Goal: Transaction & Acquisition: Purchase product/service

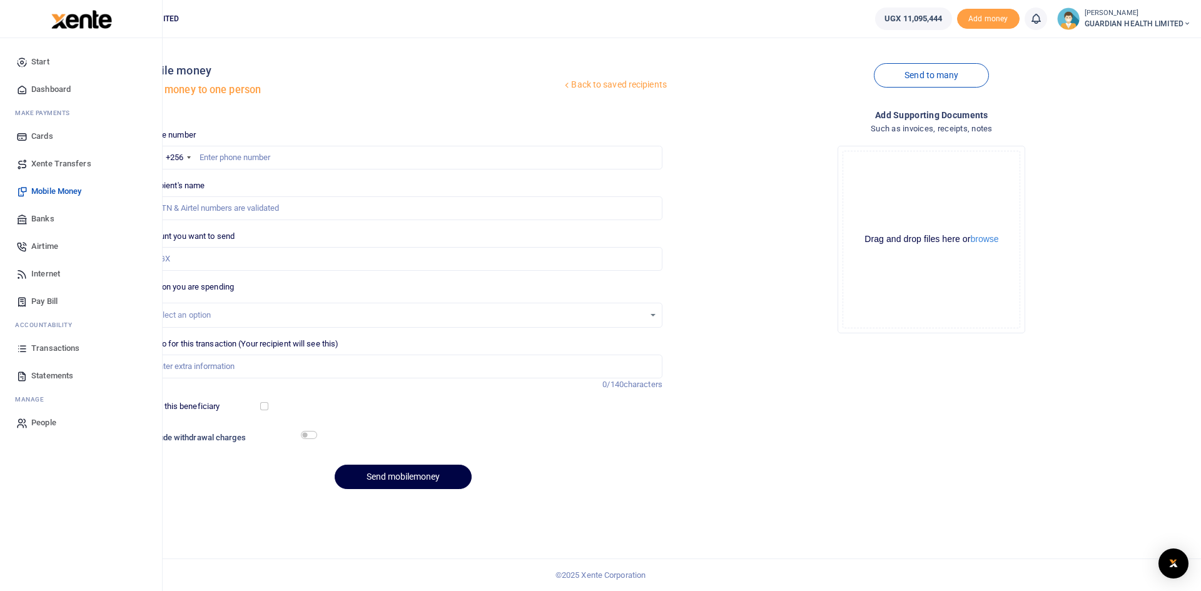
click at [58, 348] on span "Transactions" at bounding box center [55, 348] width 48 height 13
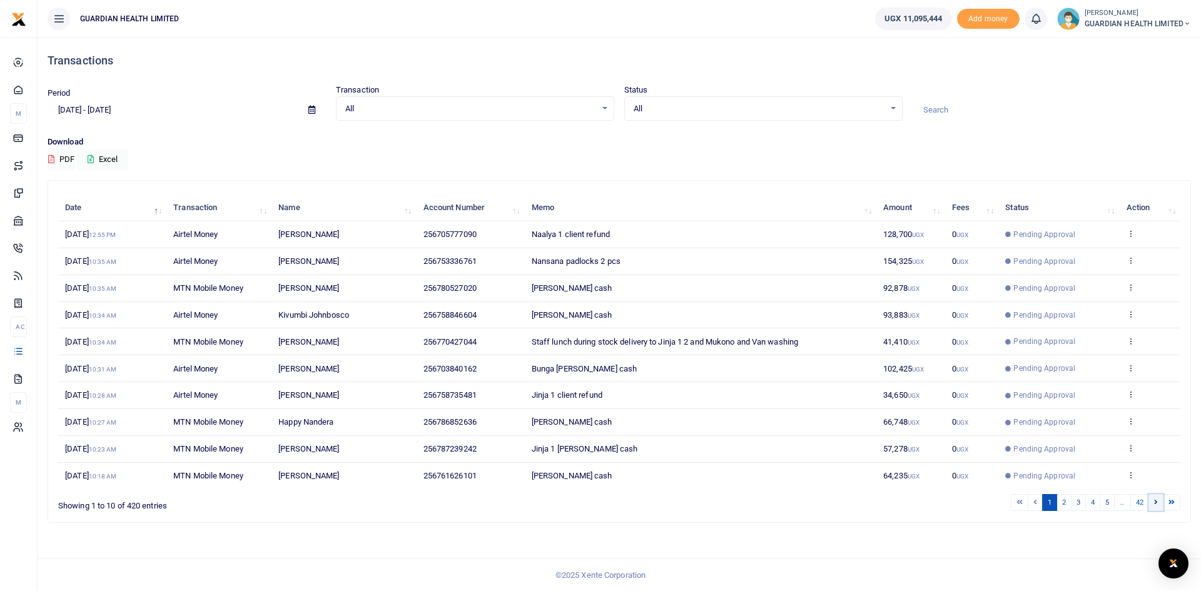
click at [1152, 502] on link at bounding box center [1156, 502] width 15 height 17
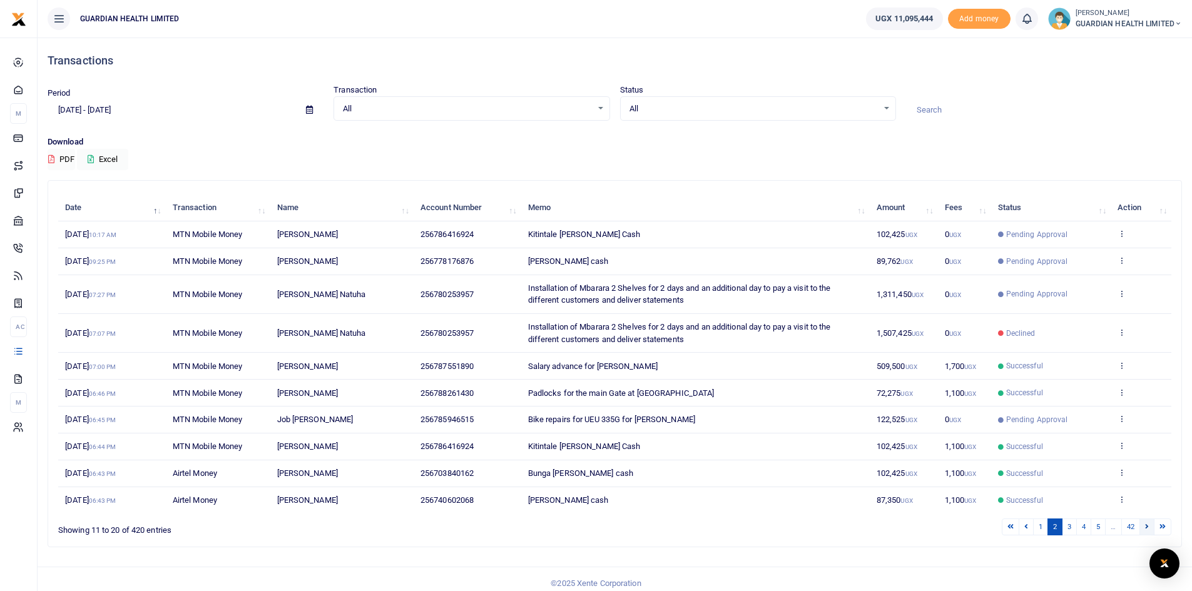
click at [1147, 527] on icon at bounding box center [1147, 526] width 4 height 7
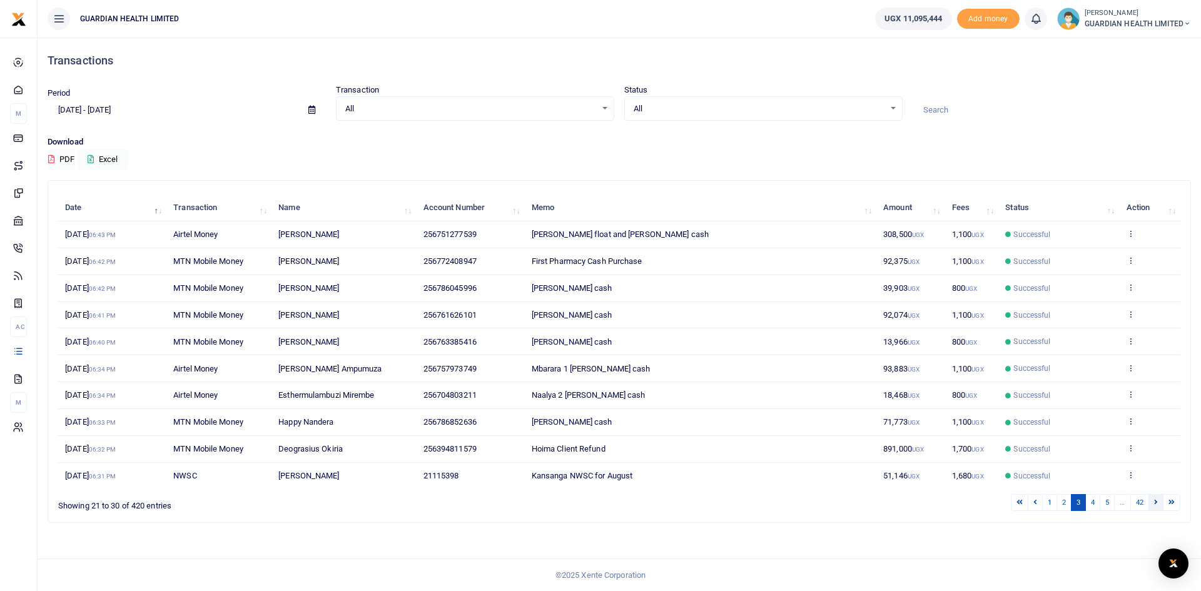
click at [1157, 505] on icon at bounding box center [1156, 502] width 4 height 7
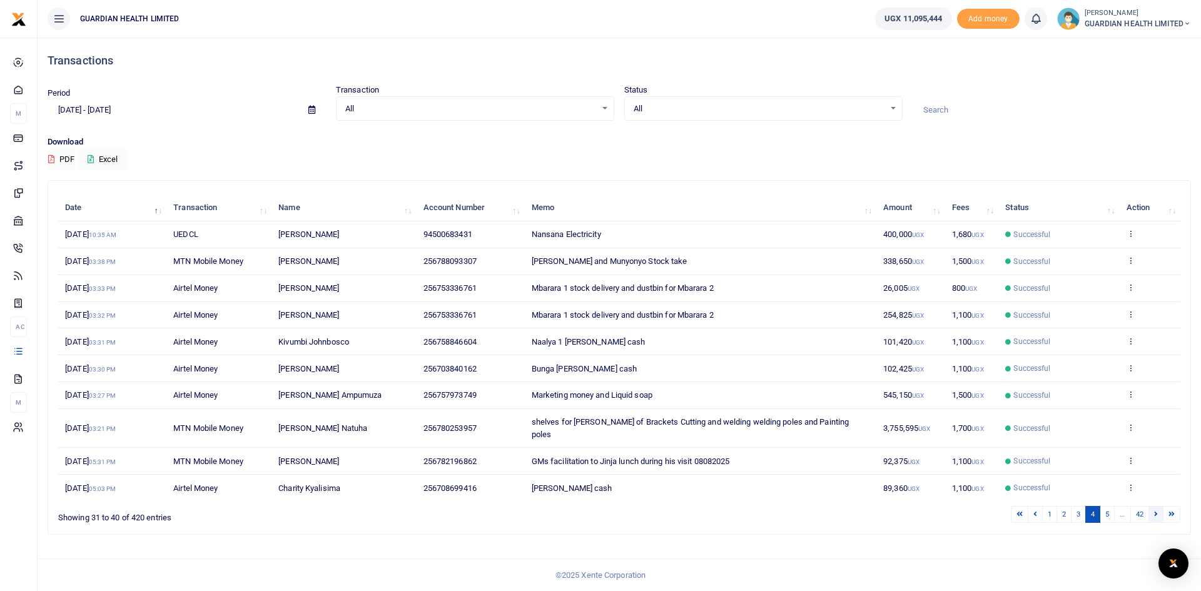
click at [1157, 513] on icon at bounding box center [1156, 513] width 4 height 7
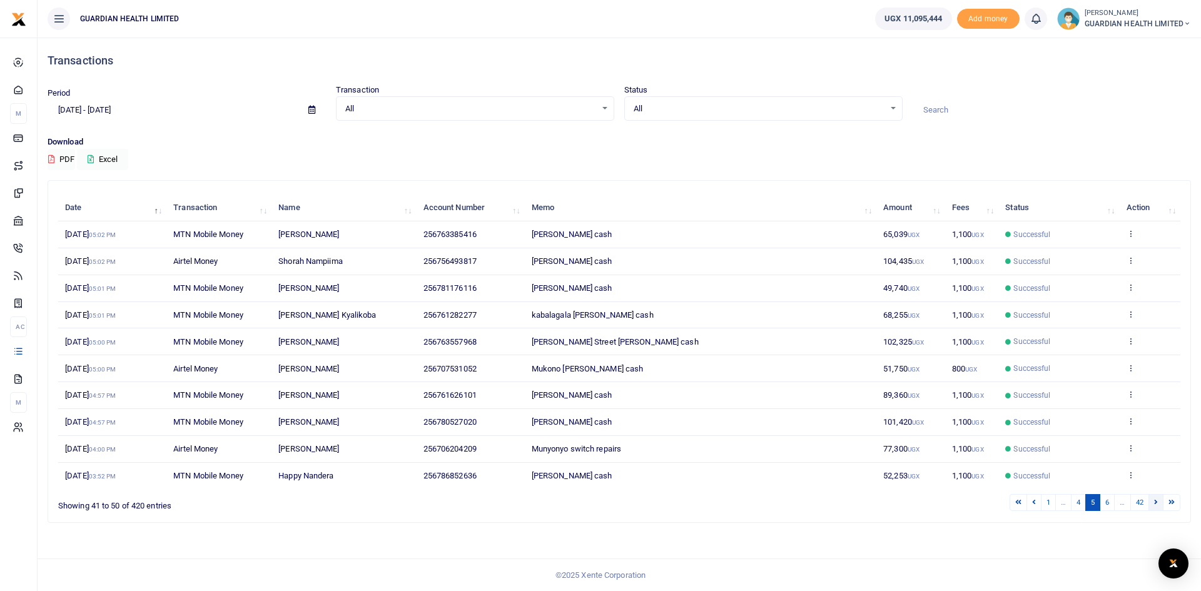
click at [1155, 504] on icon at bounding box center [1156, 502] width 4 height 7
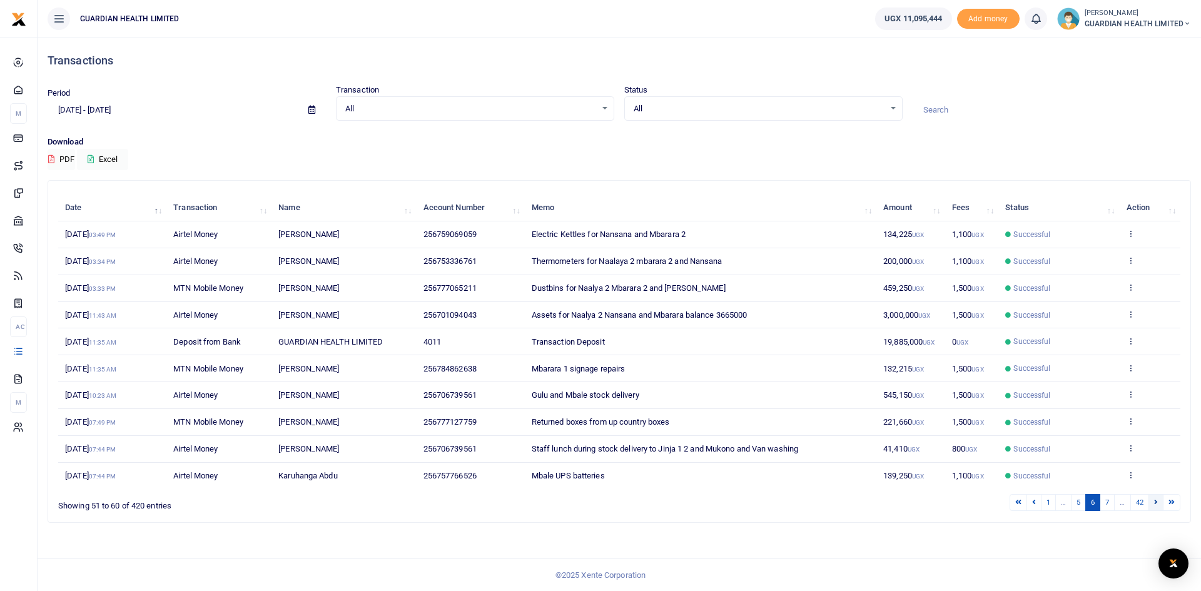
click at [1152, 499] on link at bounding box center [1156, 502] width 15 height 17
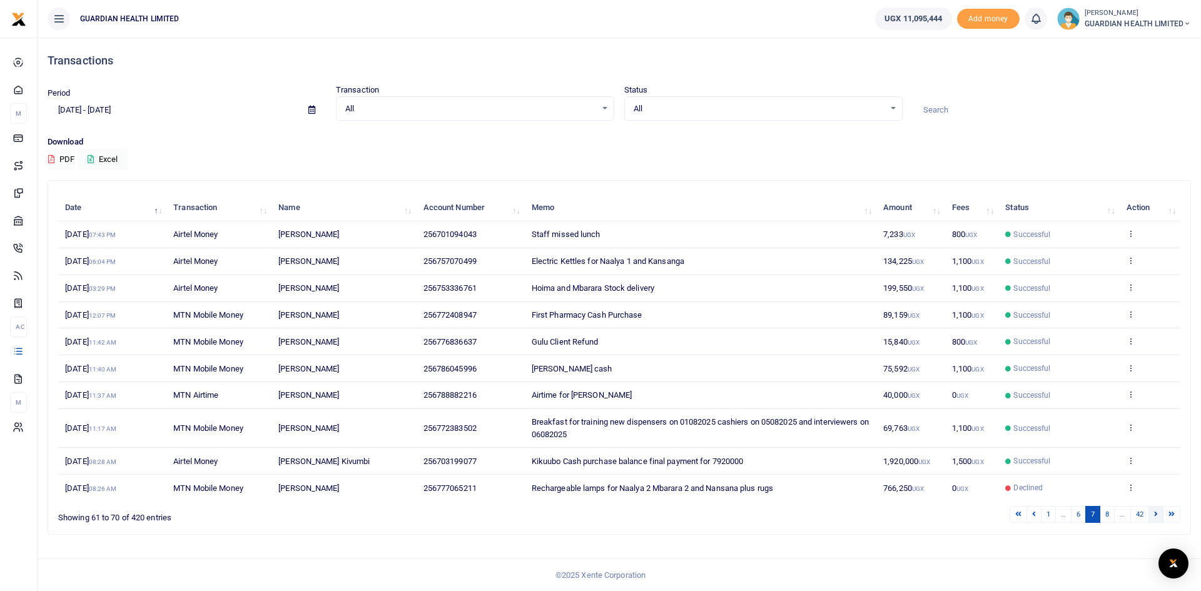
click at [1152, 507] on link at bounding box center [1156, 514] width 15 height 17
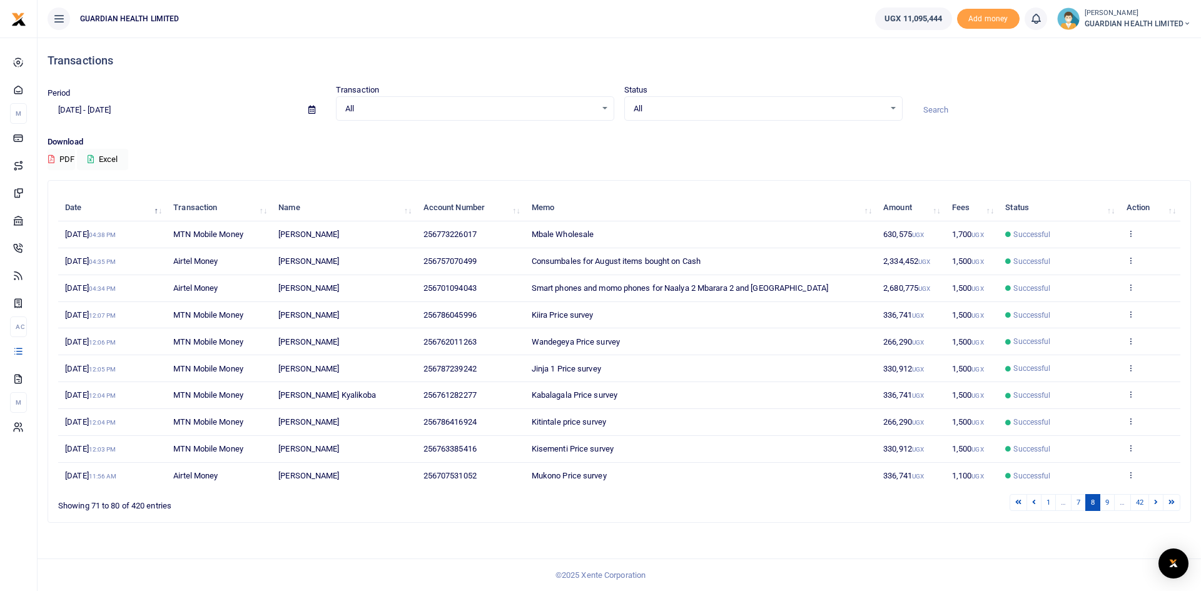
click at [1152, 507] on link at bounding box center [1156, 502] width 15 height 17
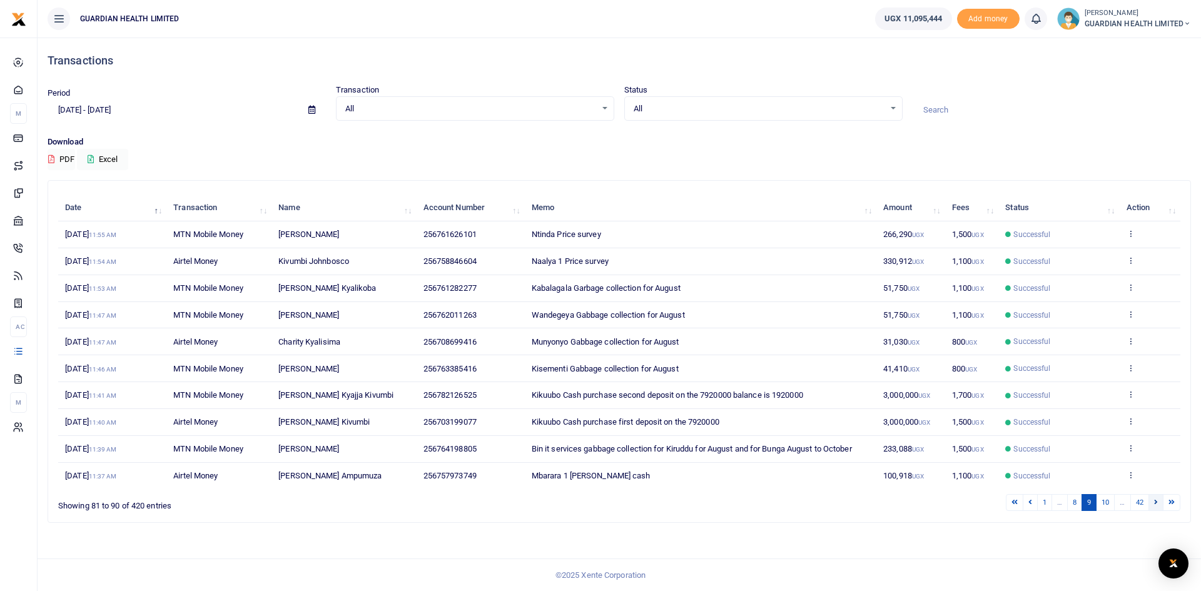
click at [1155, 500] on icon at bounding box center [1156, 502] width 4 height 7
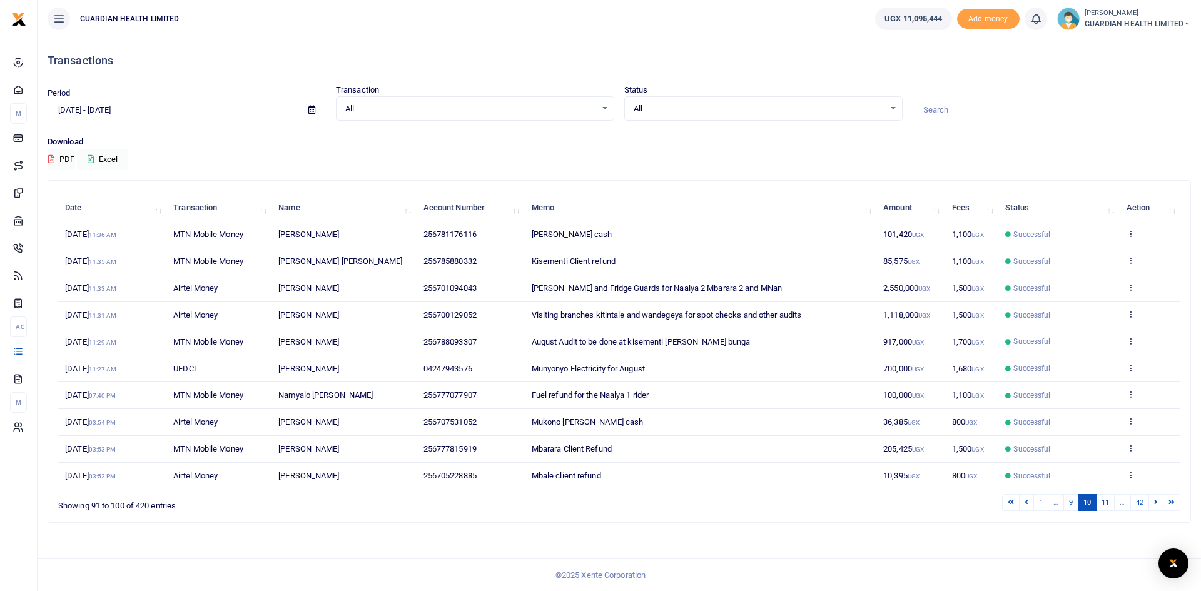
click at [1155, 500] on icon at bounding box center [1156, 502] width 4 height 7
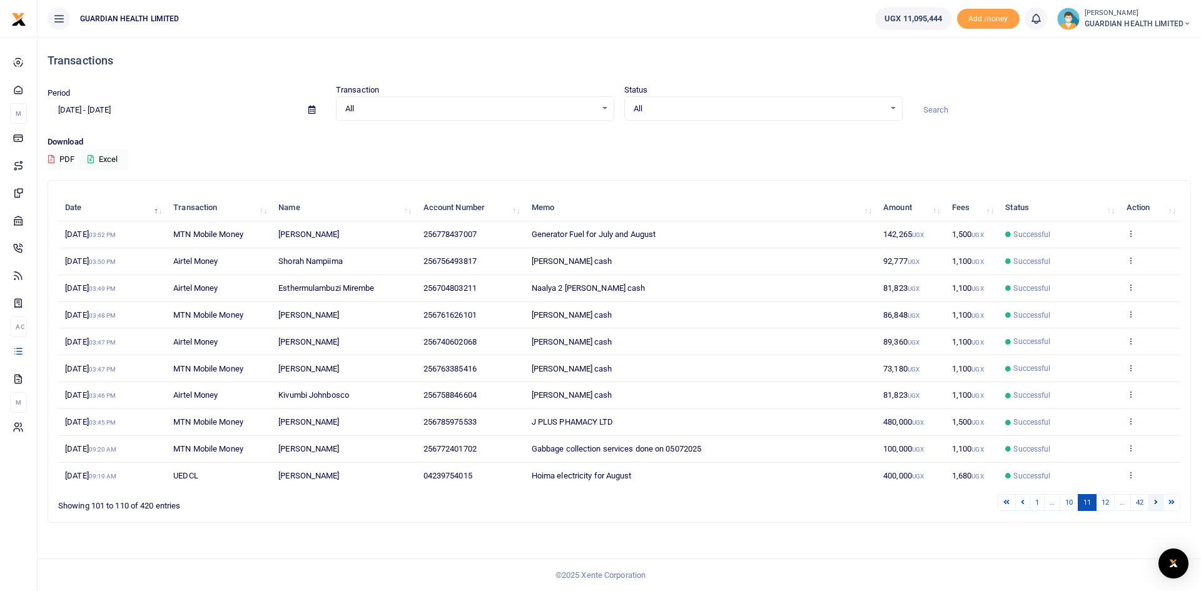
click at [1154, 499] on icon at bounding box center [1156, 502] width 4 height 7
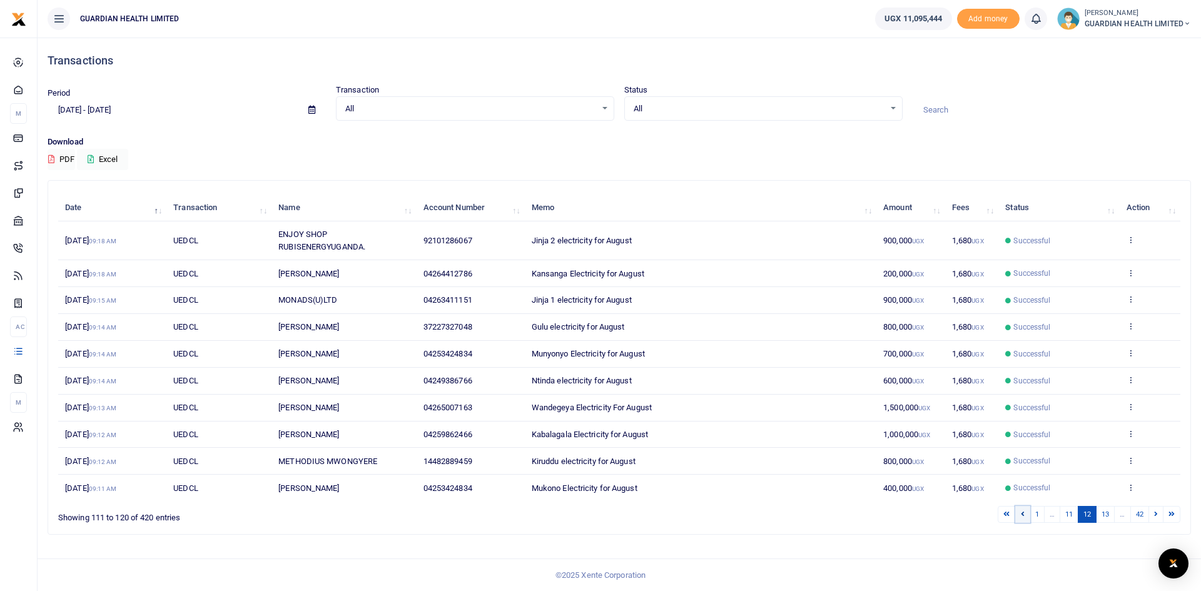
click at [1021, 513] on icon at bounding box center [1023, 513] width 4 height 7
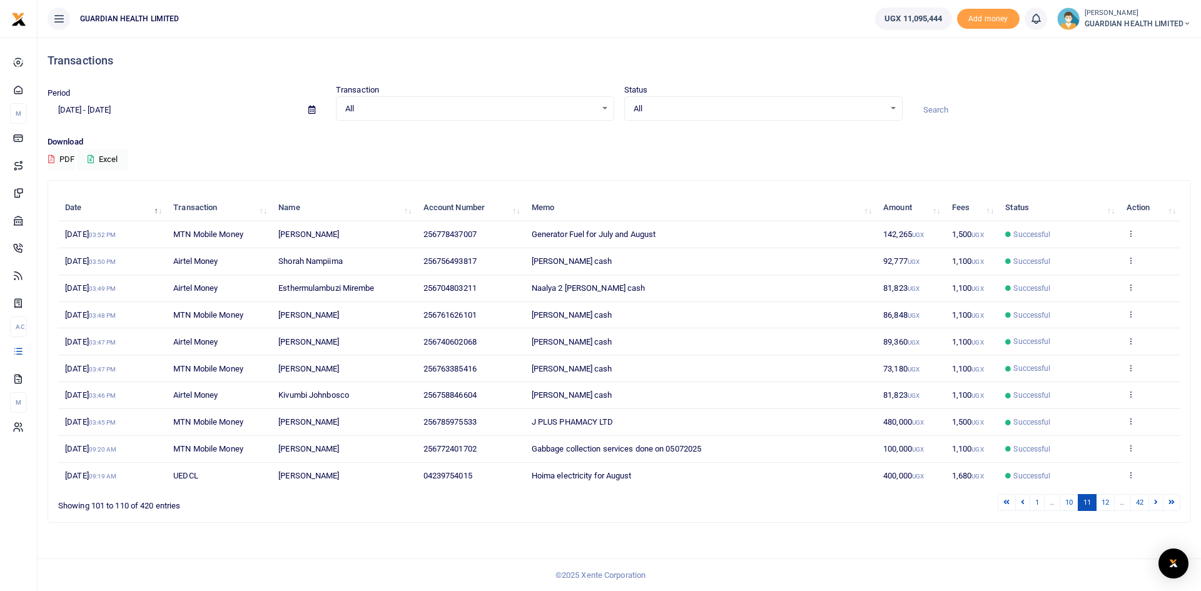
click at [1021, 513] on div "Search: Date Transaction Name Account Number Memo Amount Fees Status Action 4th…" at bounding box center [619, 352] width 1142 height 342
click at [1023, 502] on link at bounding box center [1022, 502] width 15 height 17
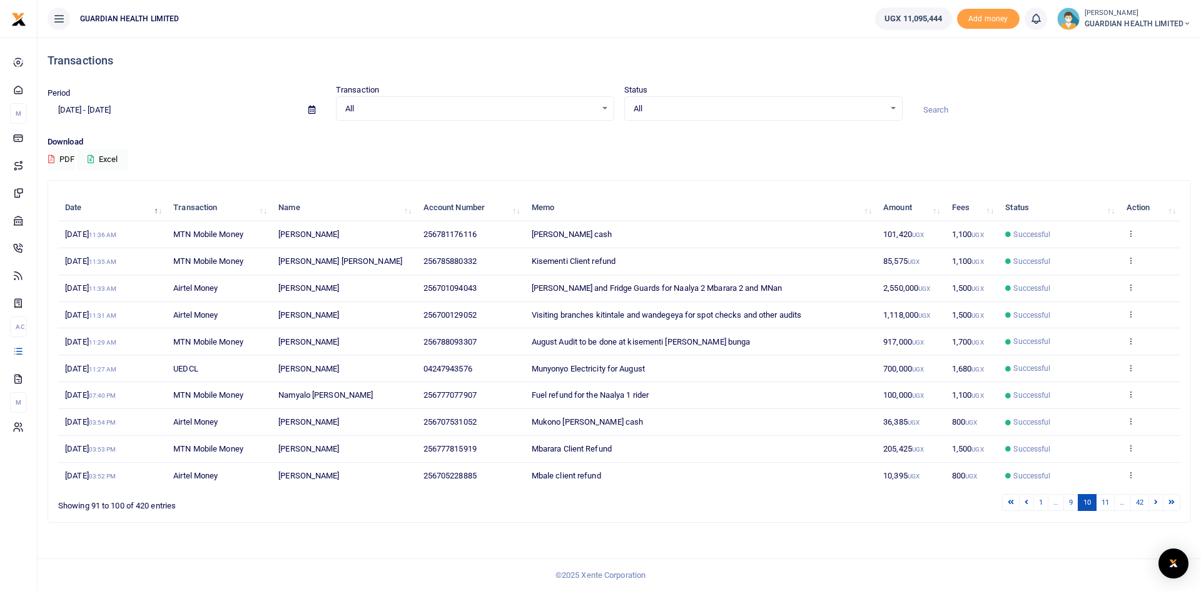
click at [1025, 502] on icon at bounding box center [1027, 502] width 4 height 7
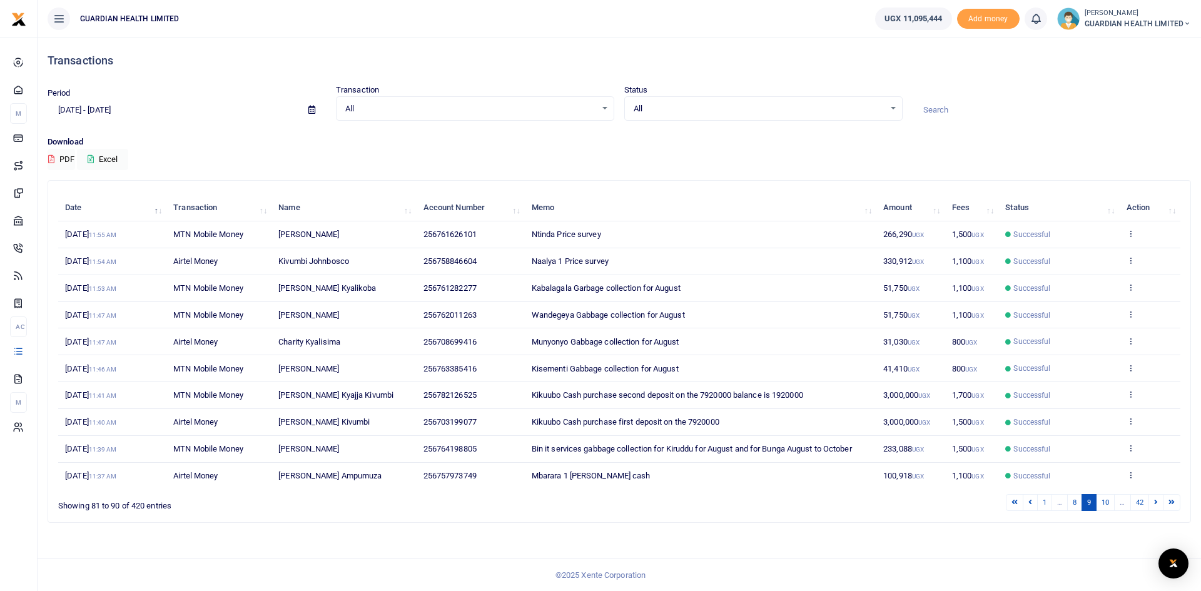
click at [1023, 502] on link at bounding box center [1030, 502] width 15 height 17
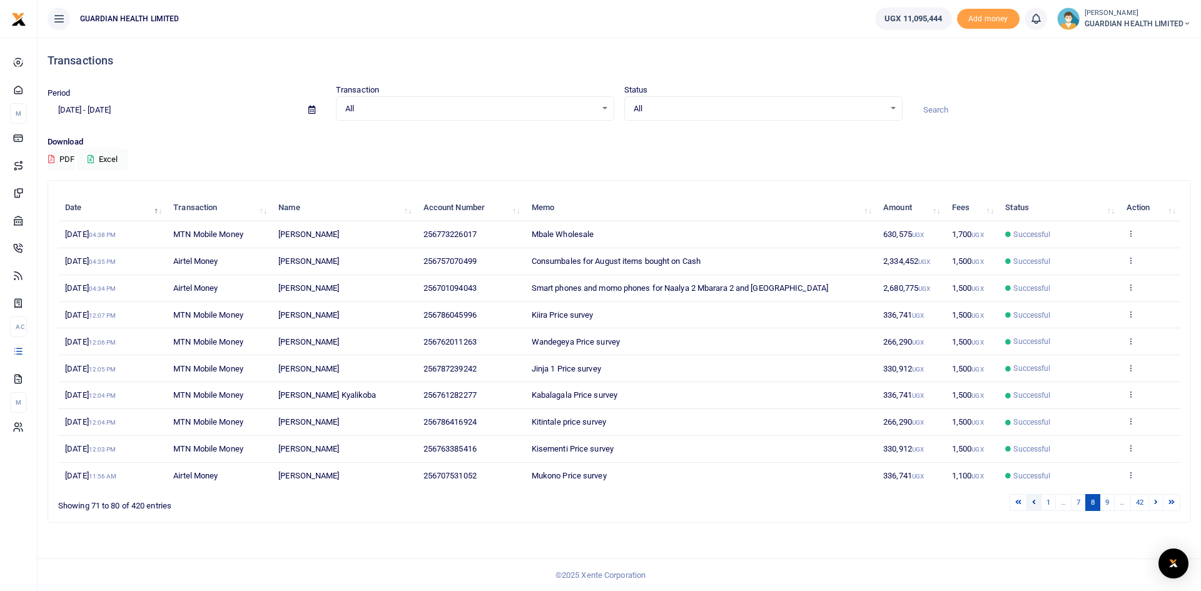
click at [1032, 502] on icon at bounding box center [1034, 502] width 4 height 7
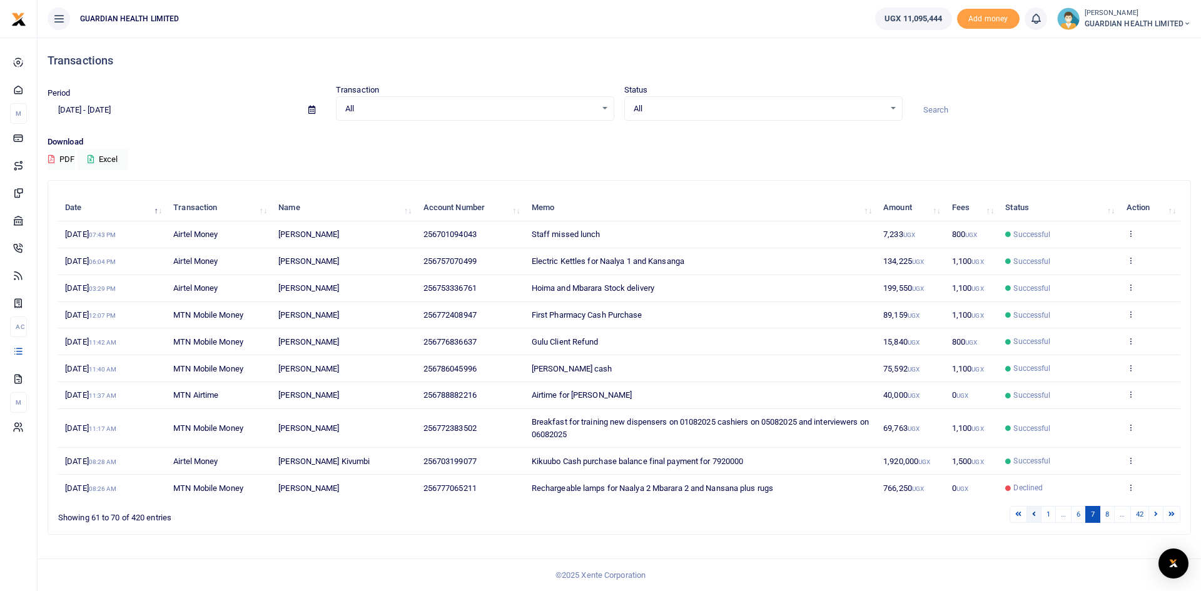
click at [1035, 510] on link at bounding box center [1034, 514] width 15 height 17
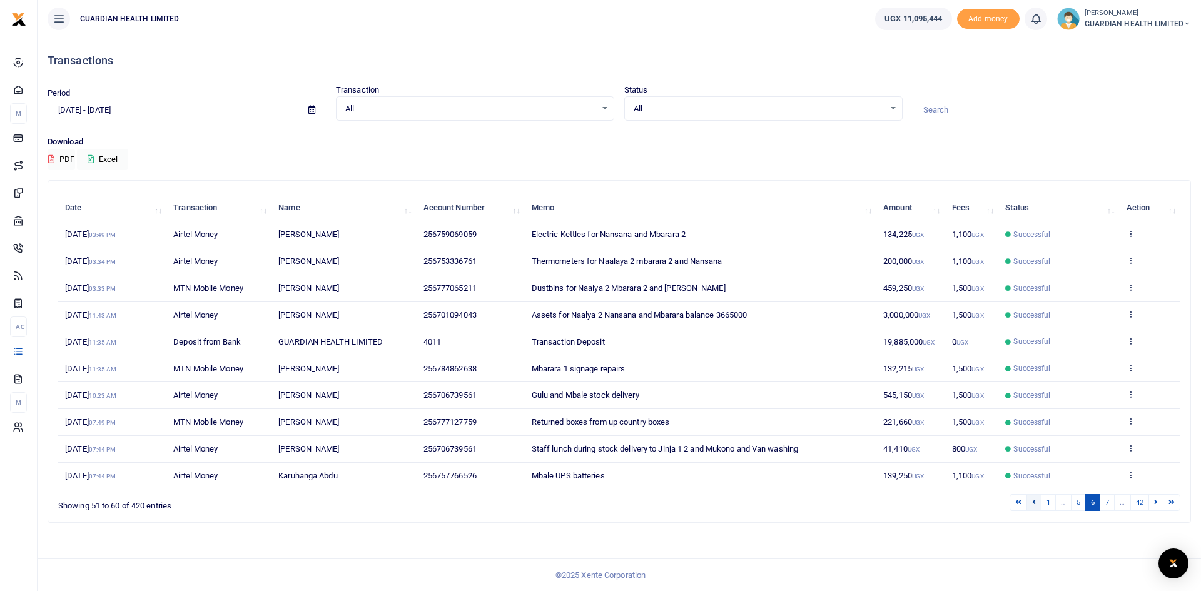
click at [1035, 505] on icon at bounding box center [1034, 502] width 4 height 7
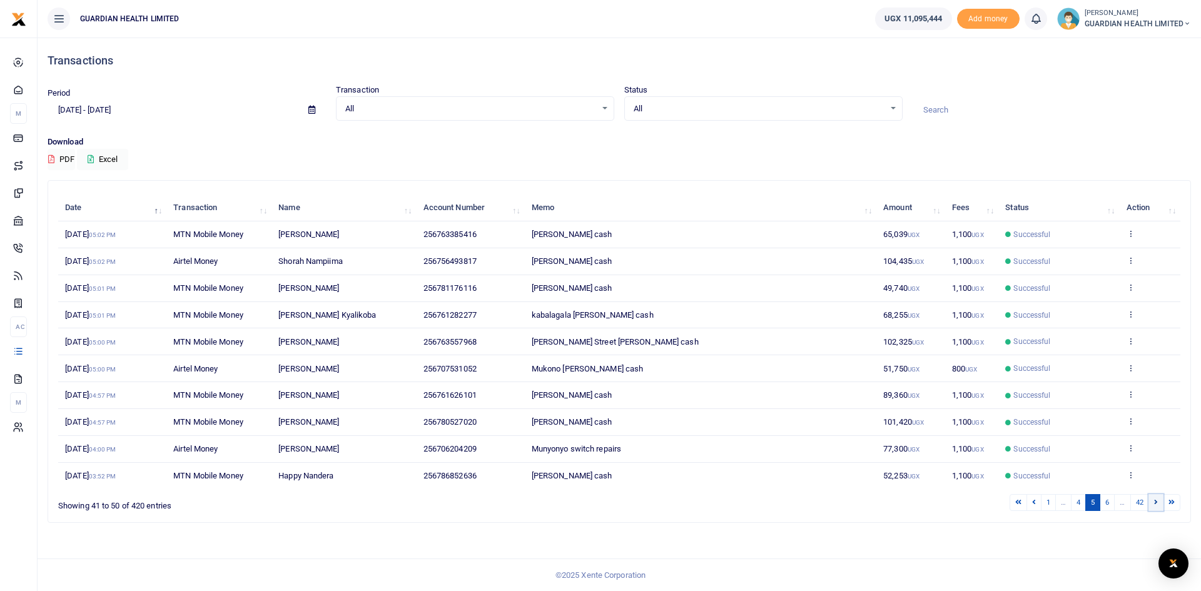
click at [1154, 501] on link at bounding box center [1156, 502] width 15 height 17
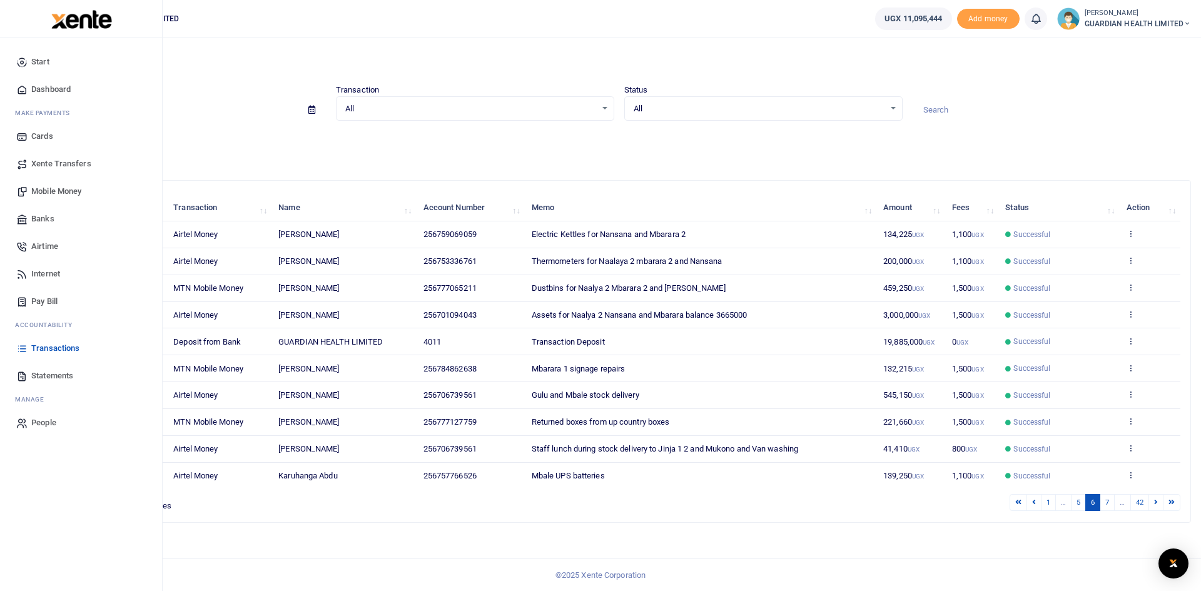
click at [62, 189] on span "Mobile Money" at bounding box center [56, 191] width 50 height 13
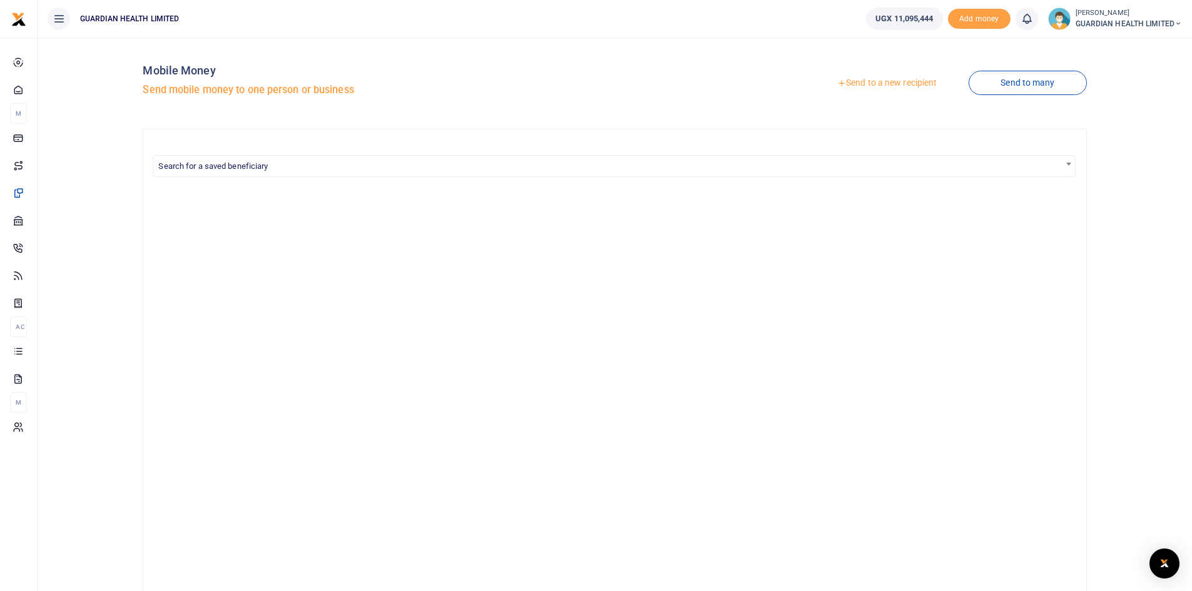
click at [866, 88] on link "Send to a new recipient" at bounding box center [886, 83] width 163 height 23
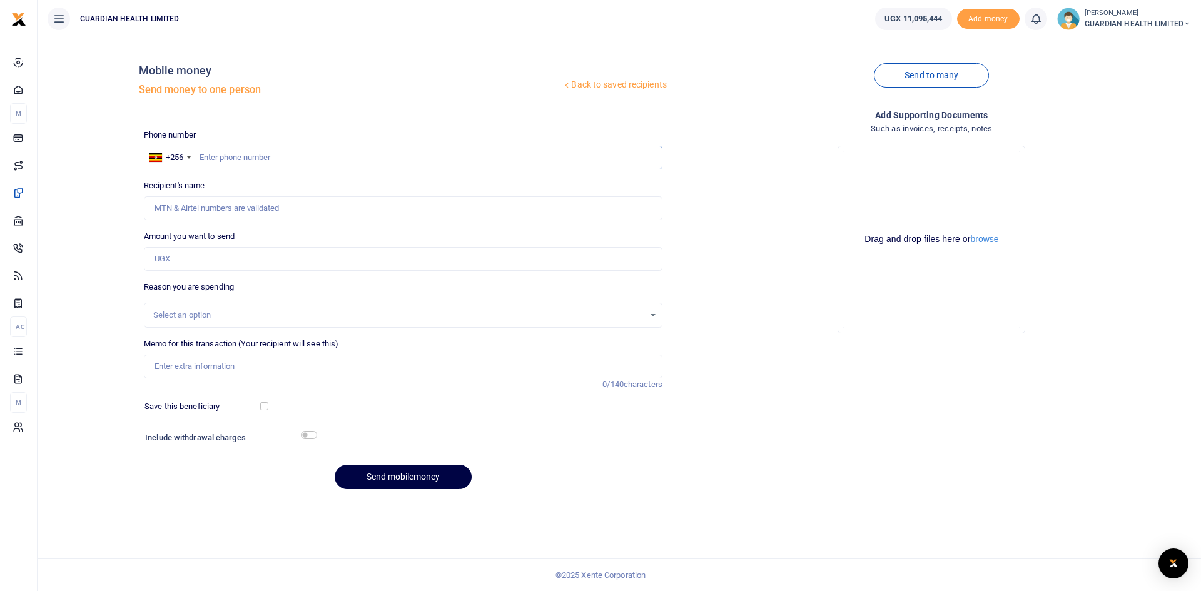
click at [268, 155] on input "text" at bounding box center [403, 158] width 519 height 24
type input "701094043"
click at [395, 262] on input "Amount you want to send" at bounding box center [403, 259] width 519 height 24
type input "3,565,000"
type input "Shamim Nabatanzi"
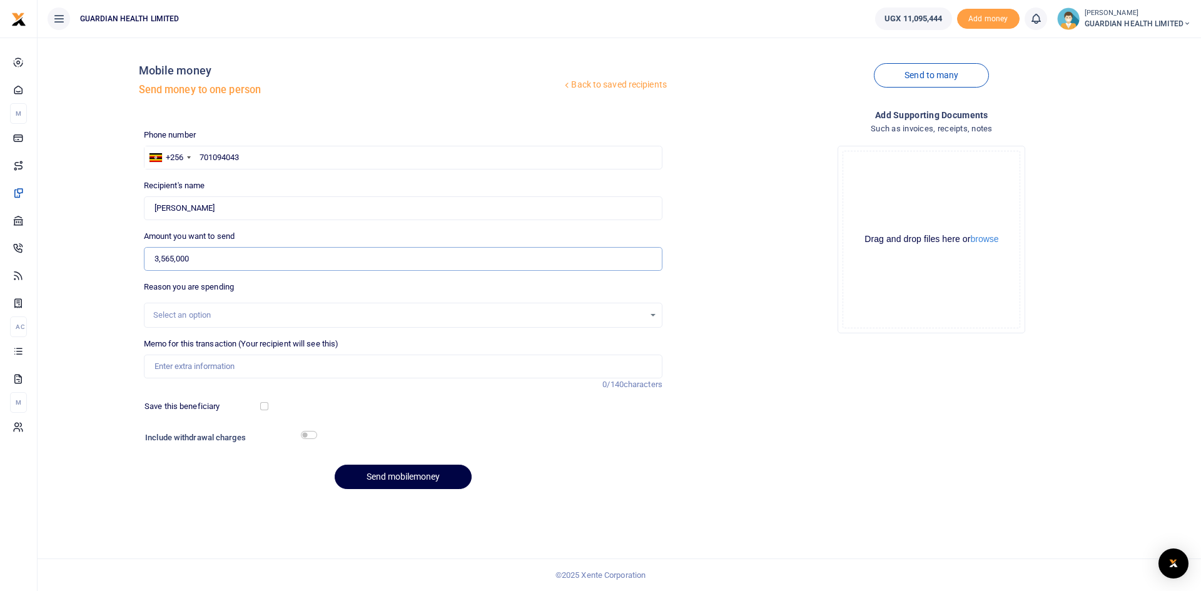
type input "3,565,000"
click at [303, 368] on input "Memo for this transaction (Your recipient will see this)" at bounding box center [403, 367] width 519 height 24
type input "Balance for the New branch assets naalya 2 mbarara and Nansana"
click at [261, 407] on input "checkbox" at bounding box center [264, 406] width 8 height 8
checkbox input "true"
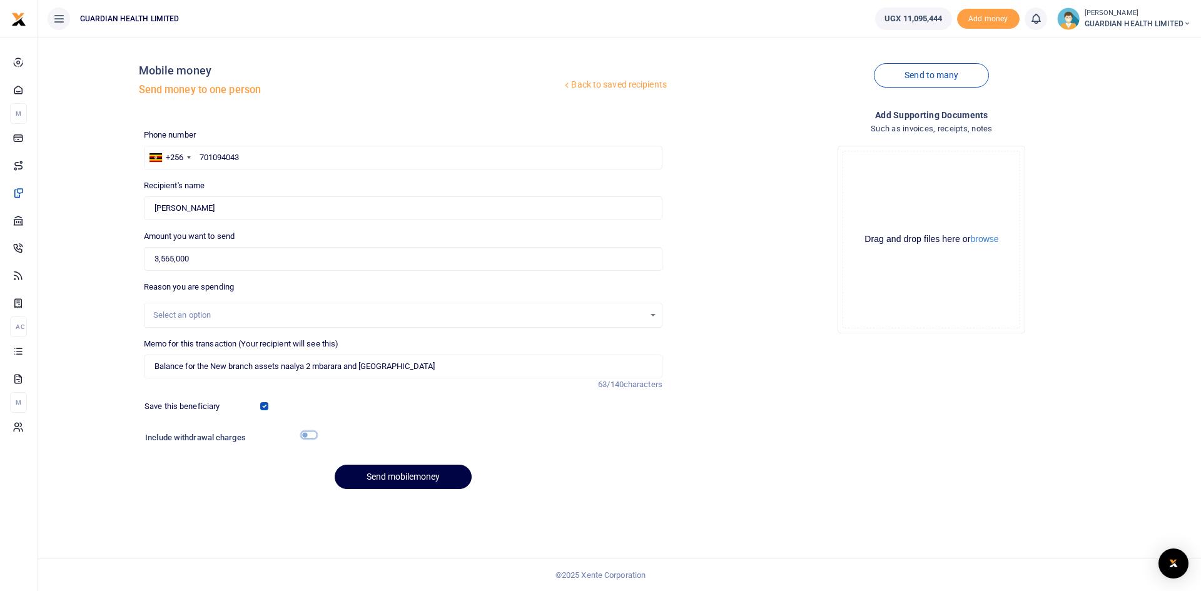
click at [308, 437] on input "checkbox" at bounding box center [309, 435] width 16 height 8
checkbox input "true"
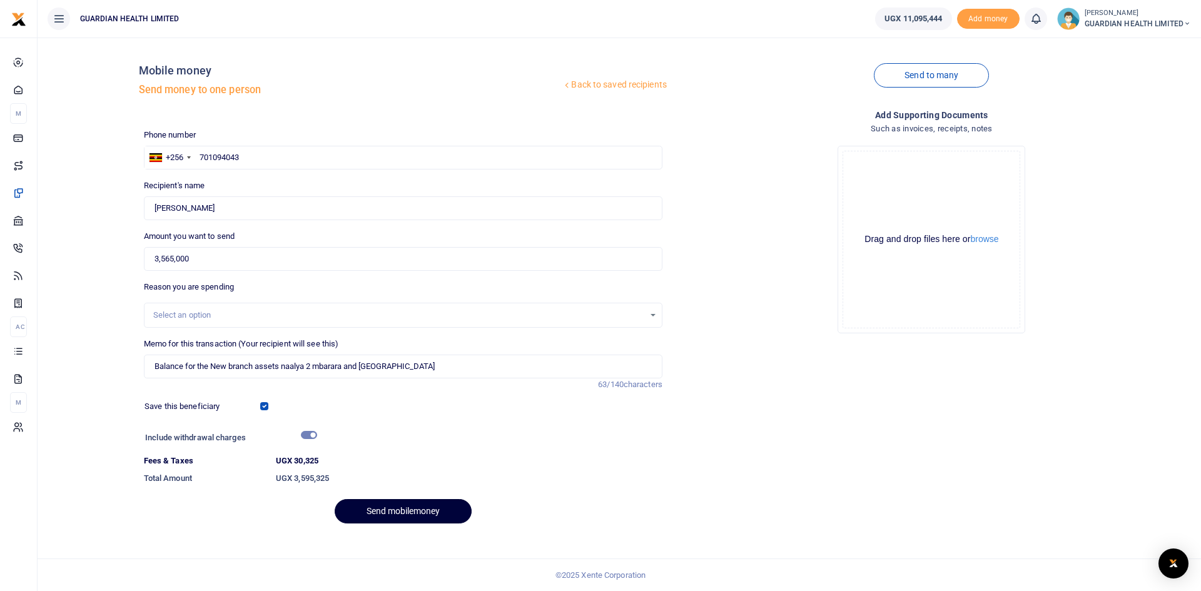
click at [376, 506] on button "Send mobilemoney" at bounding box center [403, 511] width 137 height 24
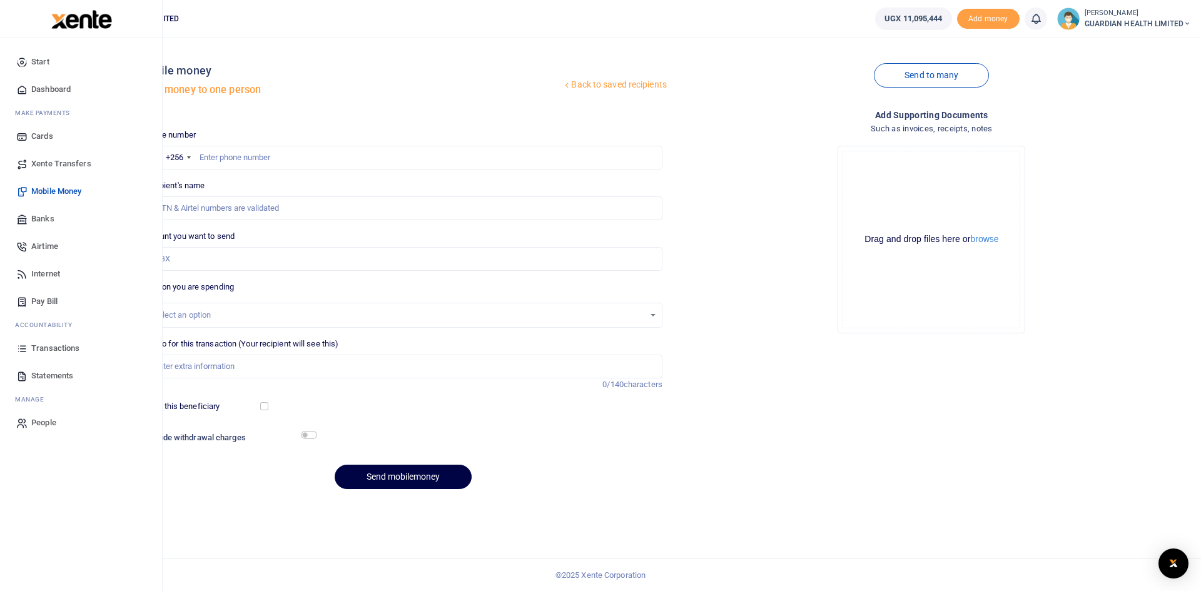
click at [50, 88] on span "Dashboard" at bounding box center [50, 89] width 39 height 13
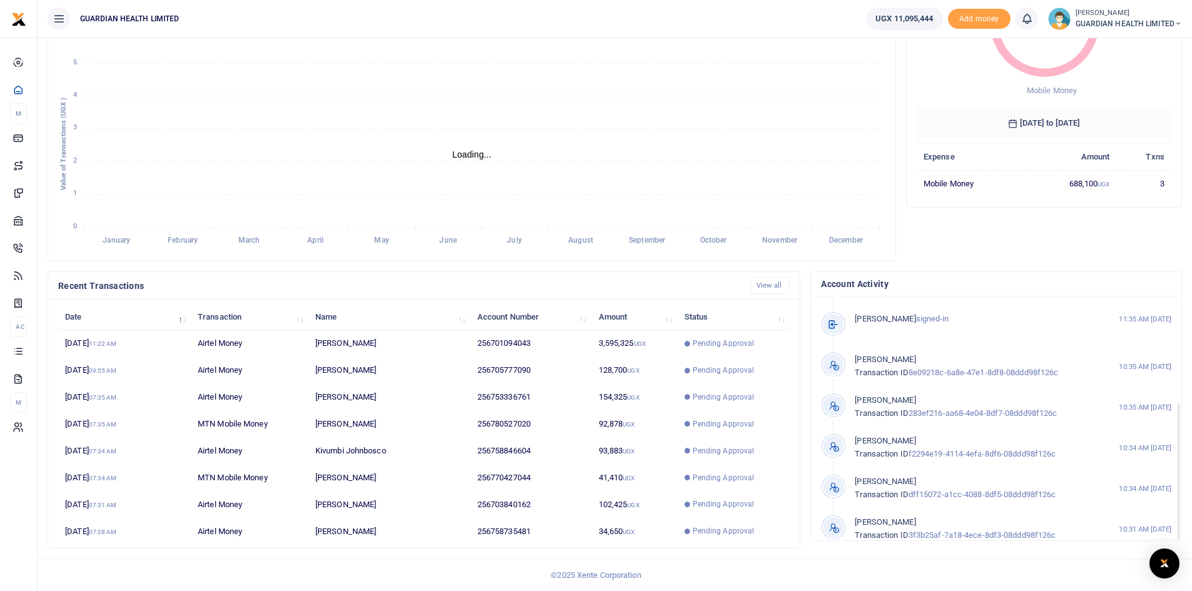
scroll to position [186, 0]
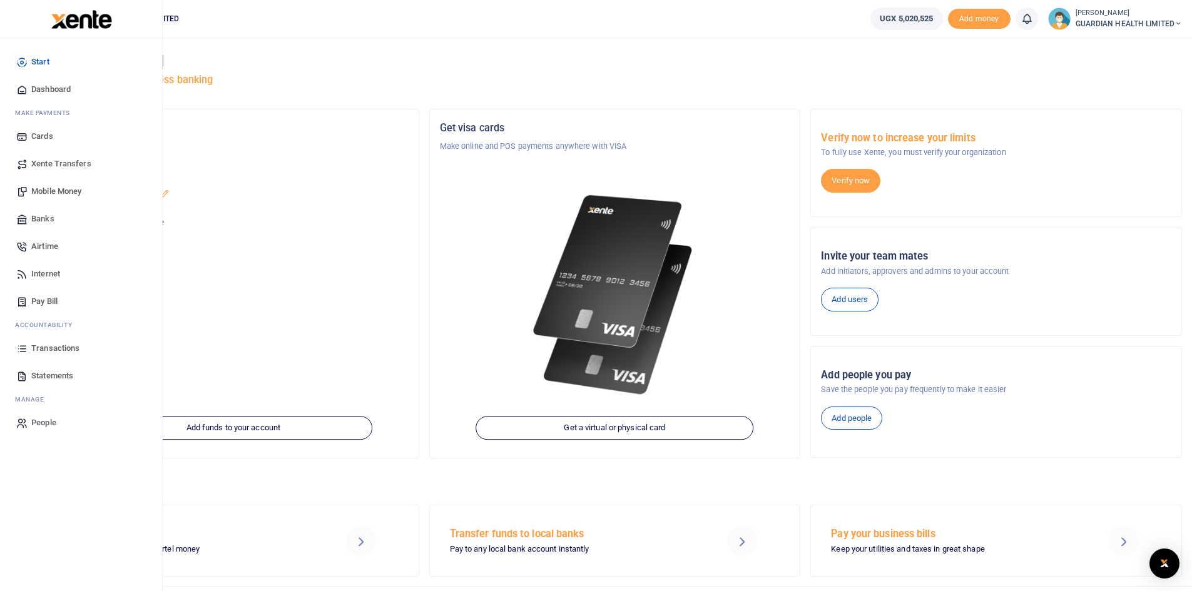
click at [60, 91] on span "Dashboard" at bounding box center [50, 89] width 39 height 13
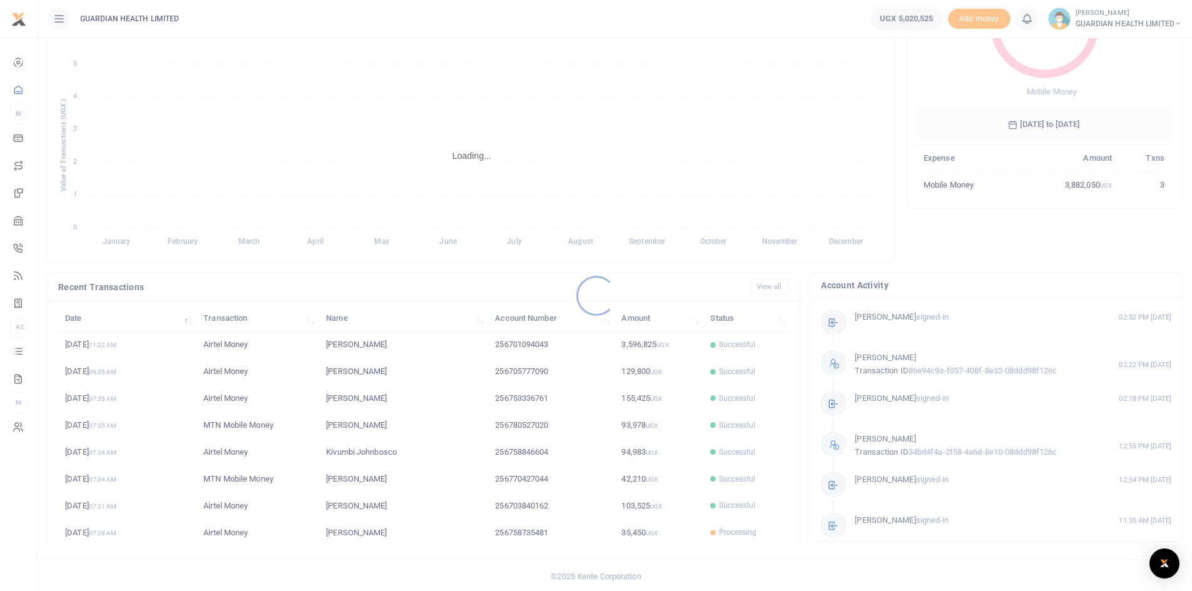
scroll to position [156, 0]
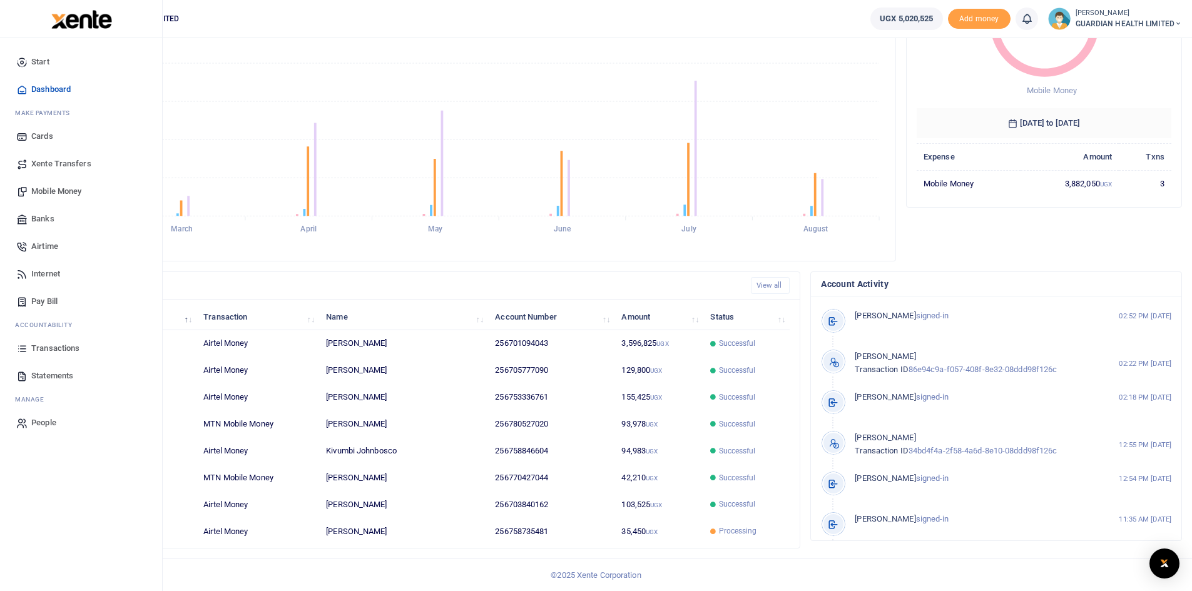
click at [47, 351] on span "Transactions" at bounding box center [55, 348] width 48 height 13
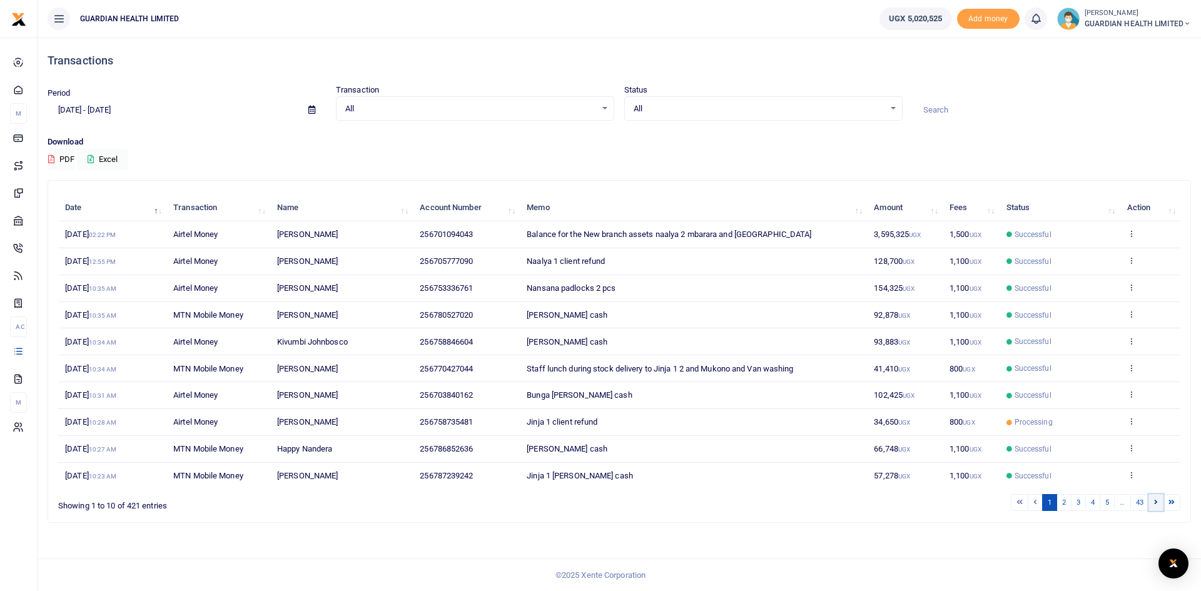
click at [1150, 502] on link at bounding box center [1156, 502] width 15 height 17
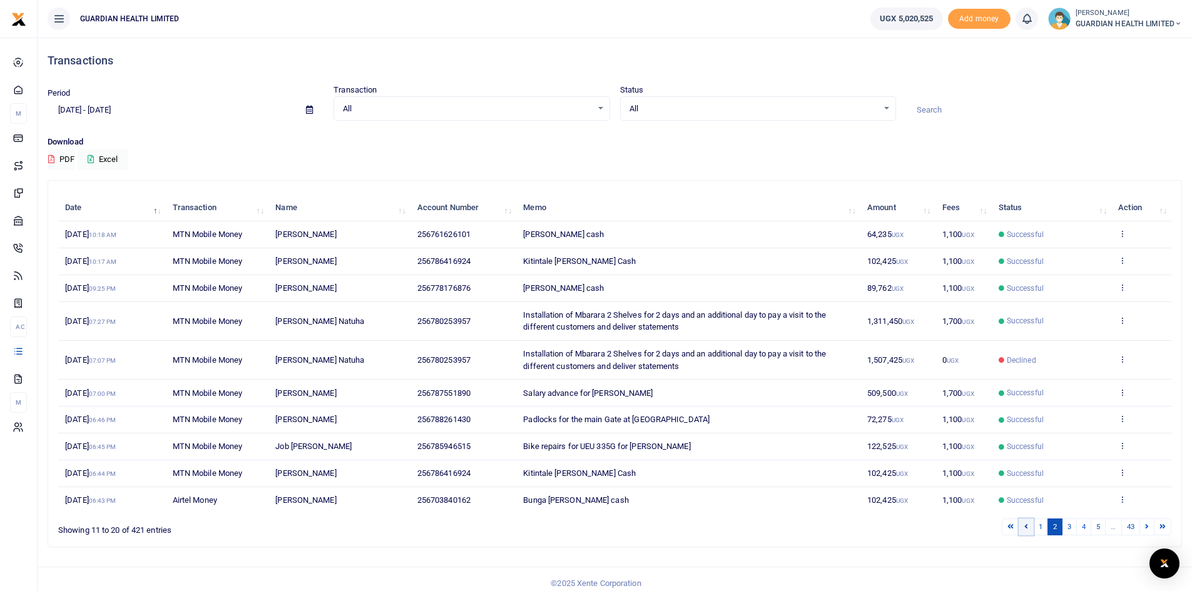
click at [1027, 529] on link at bounding box center [1025, 527] width 15 height 17
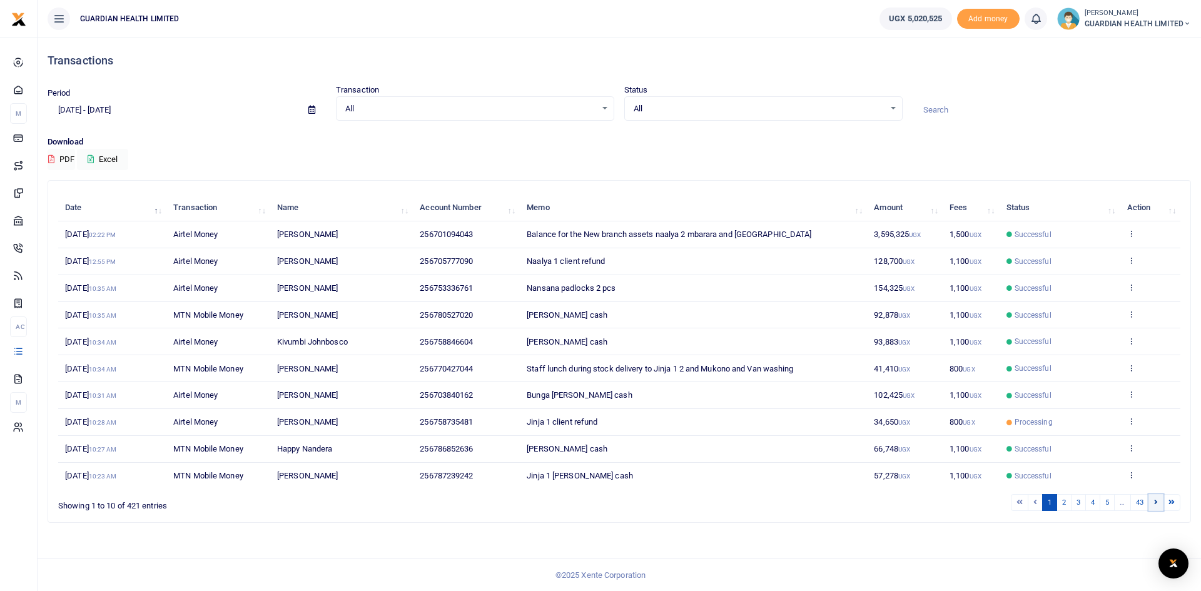
click at [1155, 502] on icon at bounding box center [1156, 502] width 4 height 7
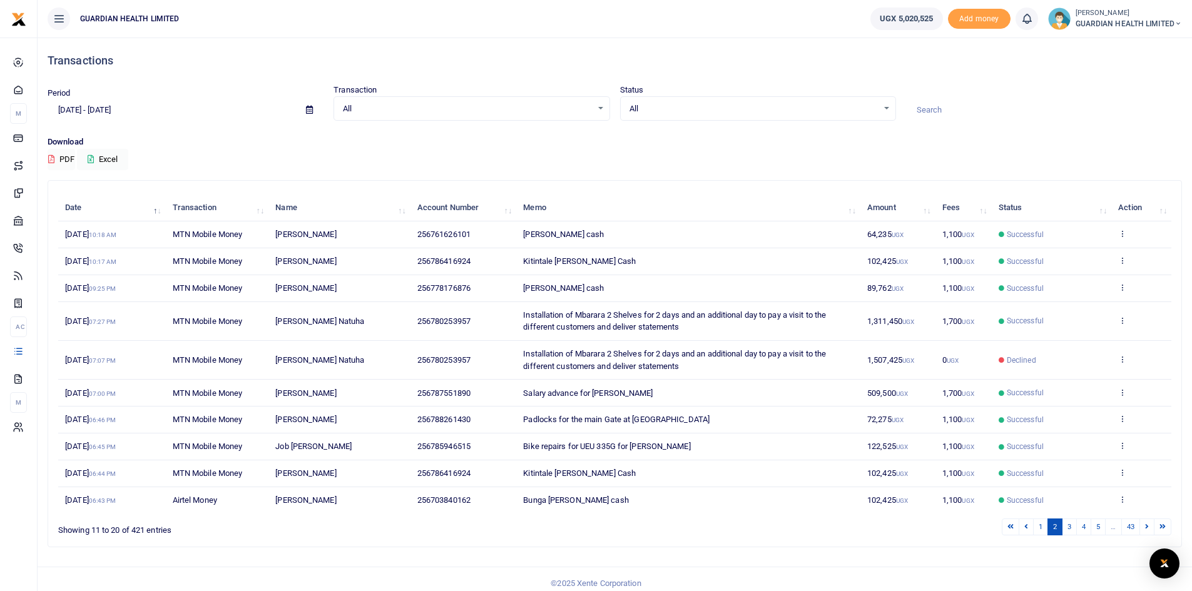
click at [1155, 502] on td "View details Send again" at bounding box center [1141, 500] width 60 height 26
click at [1147, 526] on icon at bounding box center [1147, 526] width 4 height 7
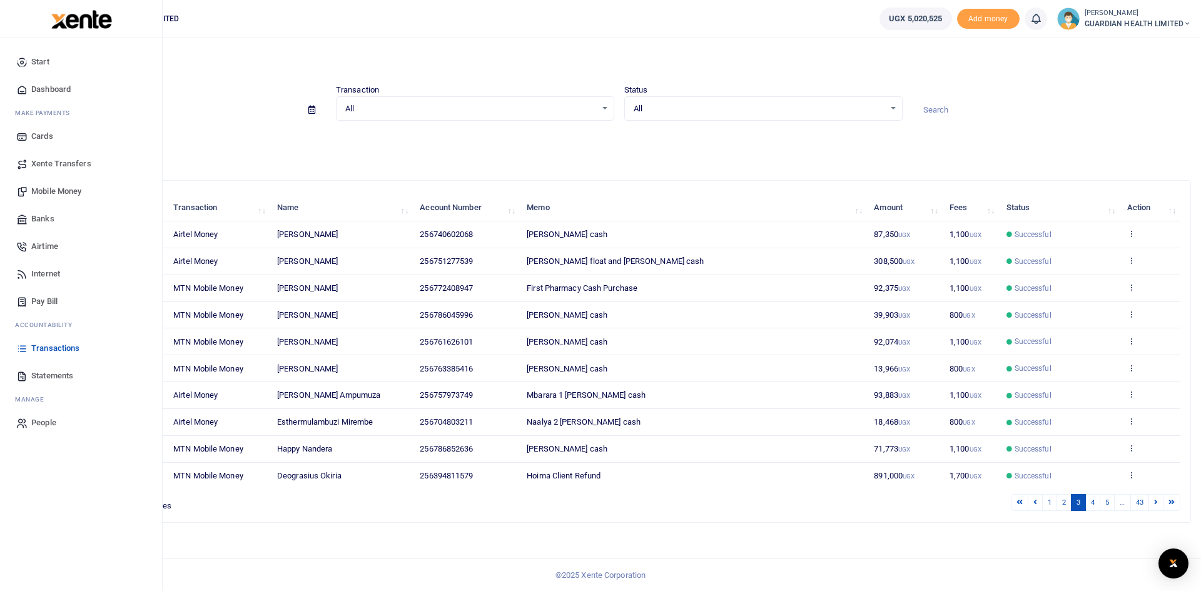
click at [72, 191] on span "Mobile Money" at bounding box center [56, 191] width 50 height 13
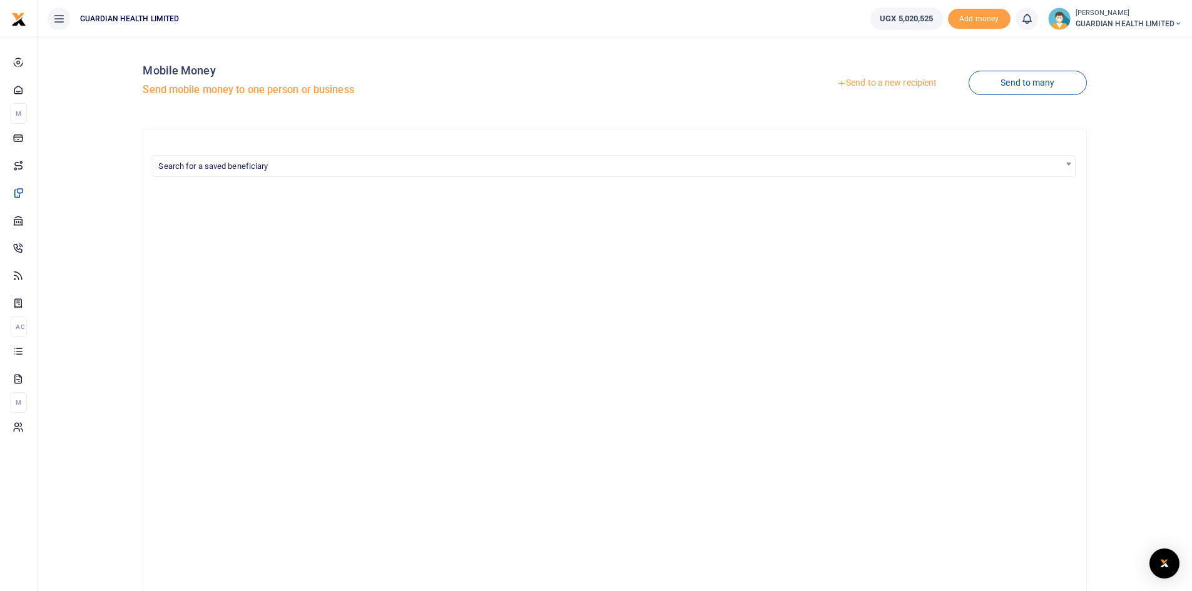
click at [874, 84] on link "Send to a new recipient" at bounding box center [886, 83] width 163 height 23
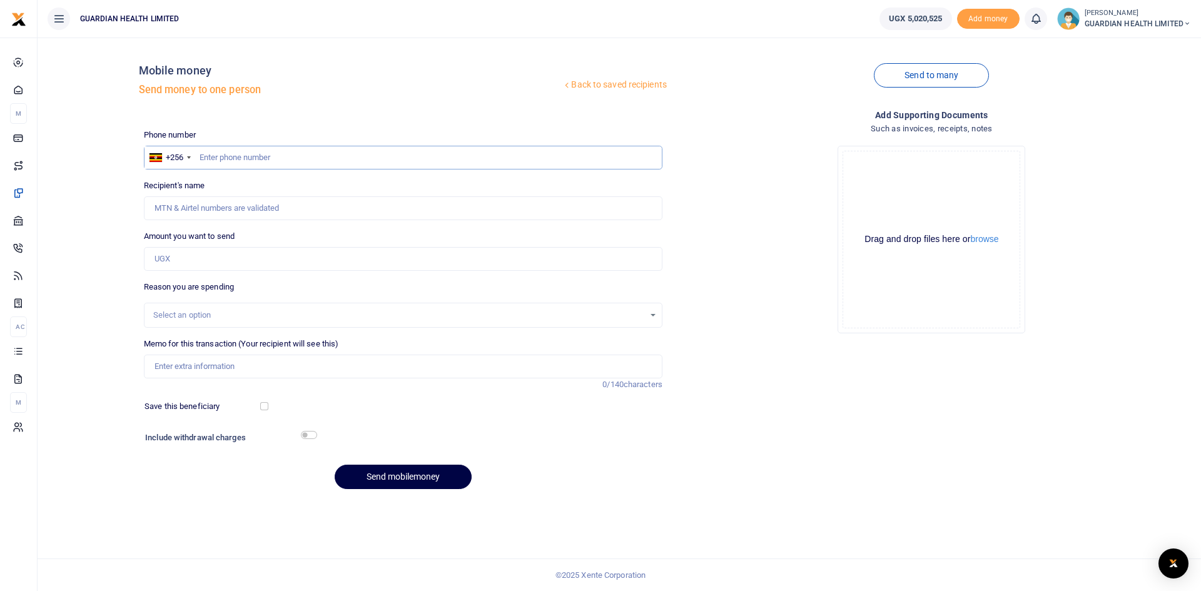
click at [282, 155] on input "text" at bounding box center [403, 158] width 519 height 24
type input "788882216"
type input "Kamara Billiart Linda"
type input "788882216"
click at [261, 255] on input "Amount you want to send" at bounding box center [403, 259] width 519 height 24
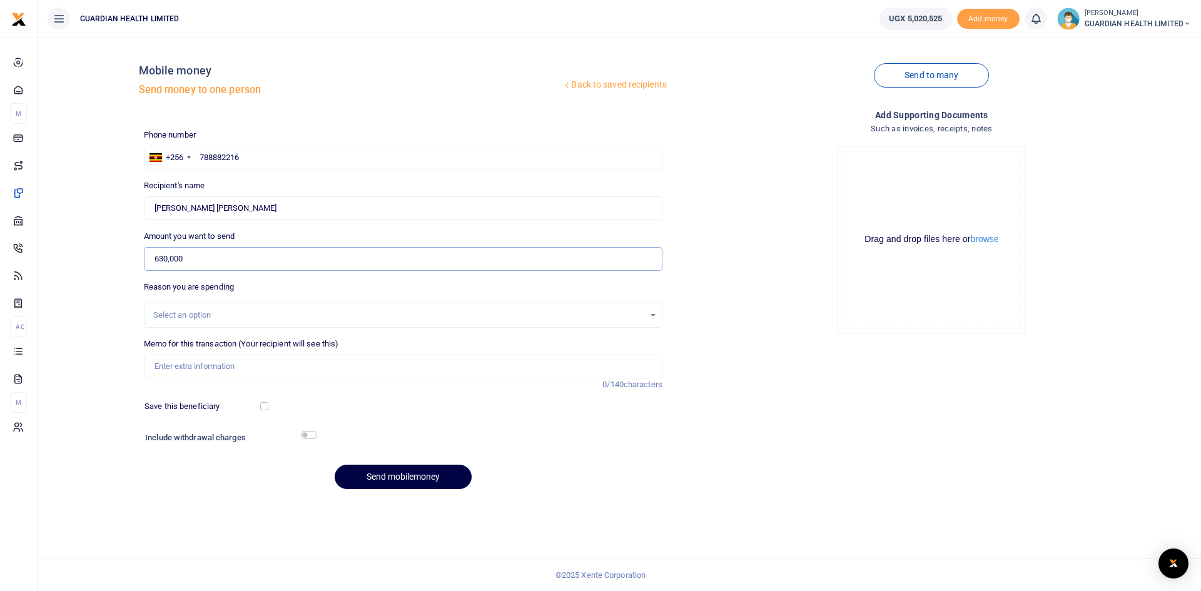
type input "630,000"
click at [232, 310] on div "Select an option" at bounding box center [398, 315] width 491 height 13
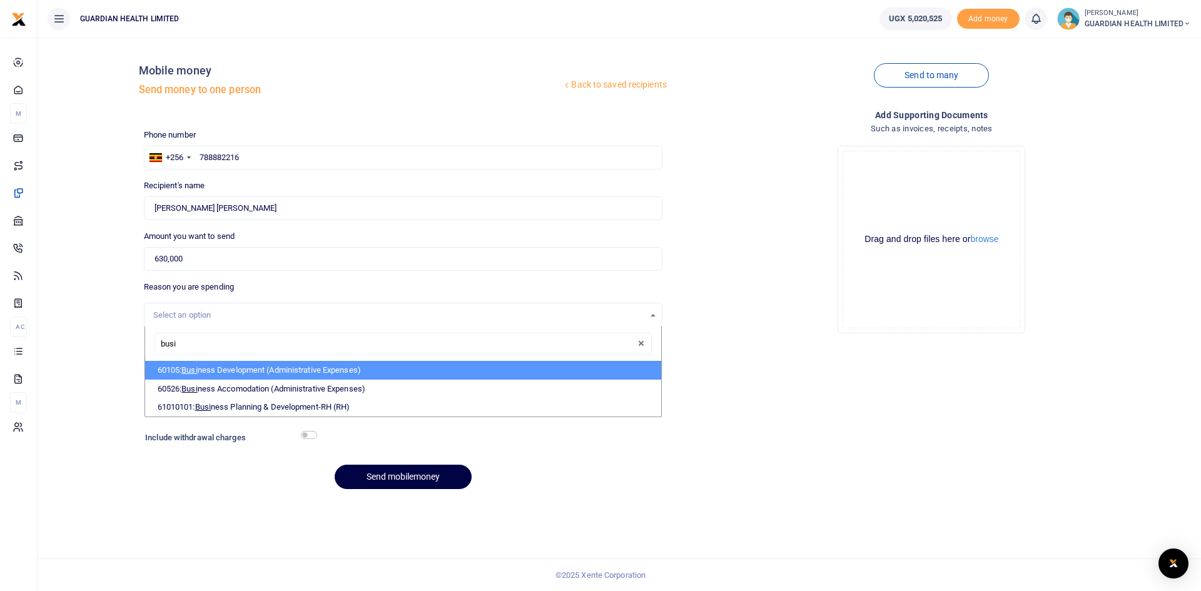
type input "busin"
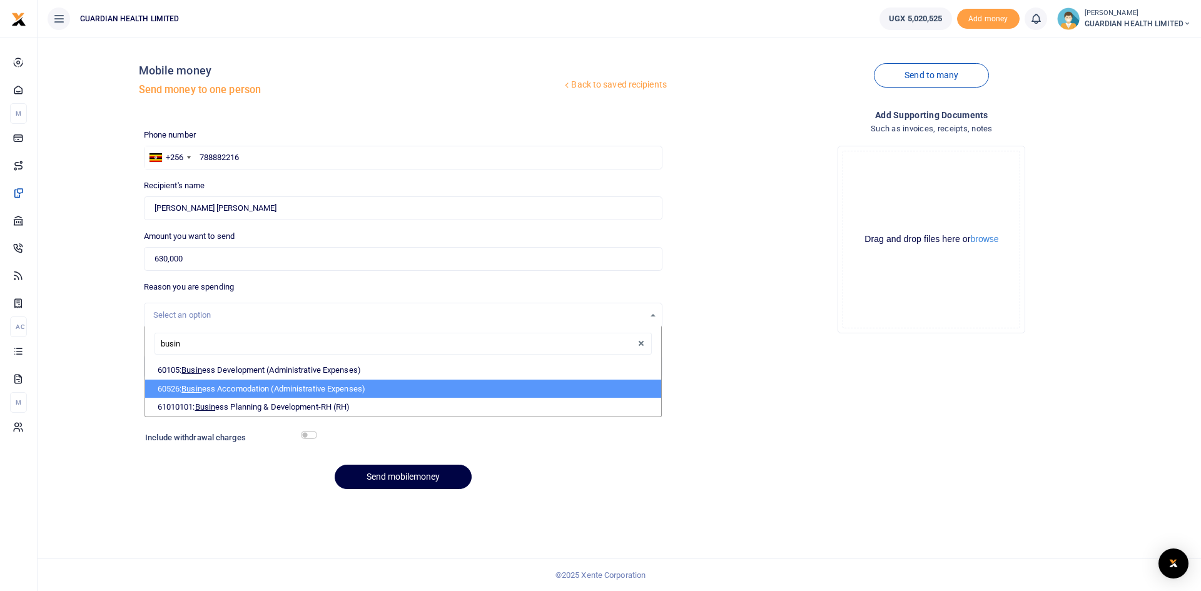
click at [216, 382] on li "60526: Busin ess Accomodation (Administrative Expenses)" at bounding box center [403, 389] width 516 height 19
select select "5435"
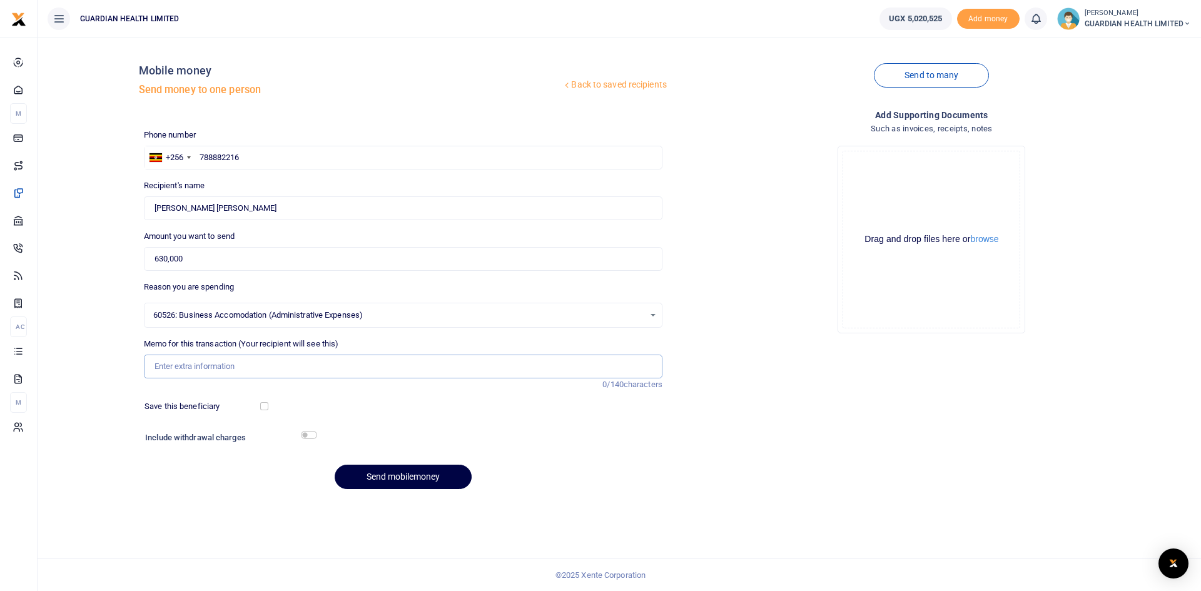
click at [229, 364] on input "Memo for this transaction (Your recipient will see this)" at bounding box center [403, 367] width 519 height 24
click at [177, 365] on input "Lindas travel to Gulu for 4 days" at bounding box center [403, 367] width 519 height 24
click at [150, 365] on input "Lindas travel to Gulu for 4 days" at bounding box center [403, 367] width 519 height 24
click at [326, 370] on input "Faciliation for Lindas travel to Gulu for 4 days" at bounding box center [403, 367] width 519 height 24
type input "Faciliation for [PERSON_NAME] travel to [GEOGRAPHIC_DATA] for 4 days amount inc…"
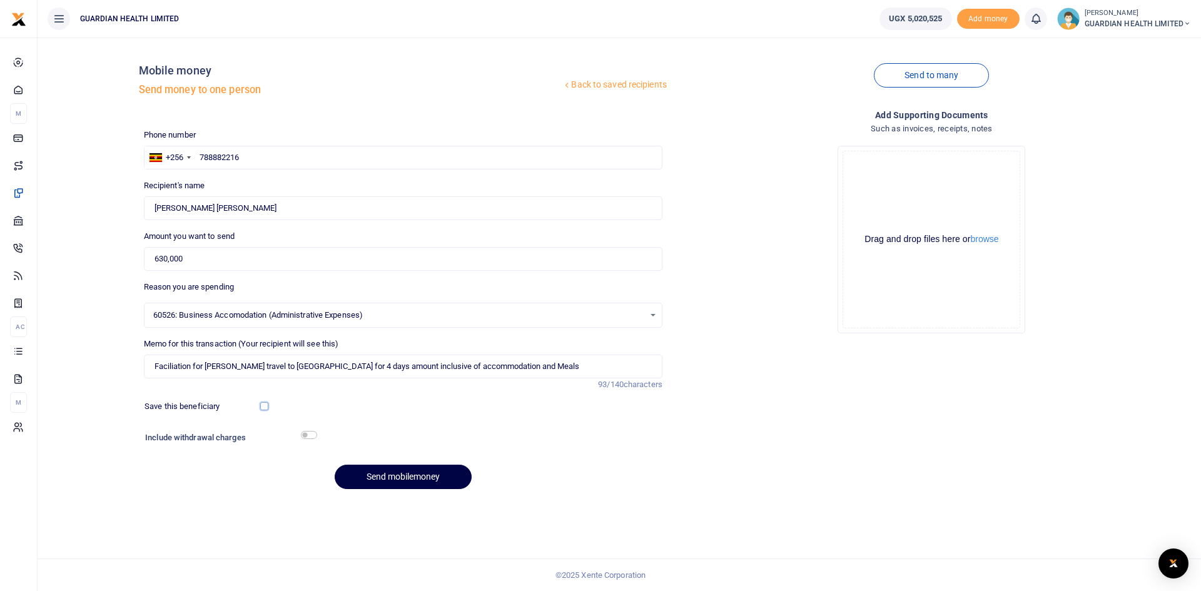
click at [263, 405] on input "checkbox" at bounding box center [264, 406] width 8 height 8
checkbox input "true"
click at [305, 435] on input "checkbox" at bounding box center [309, 435] width 16 height 8
checkbox input "true"
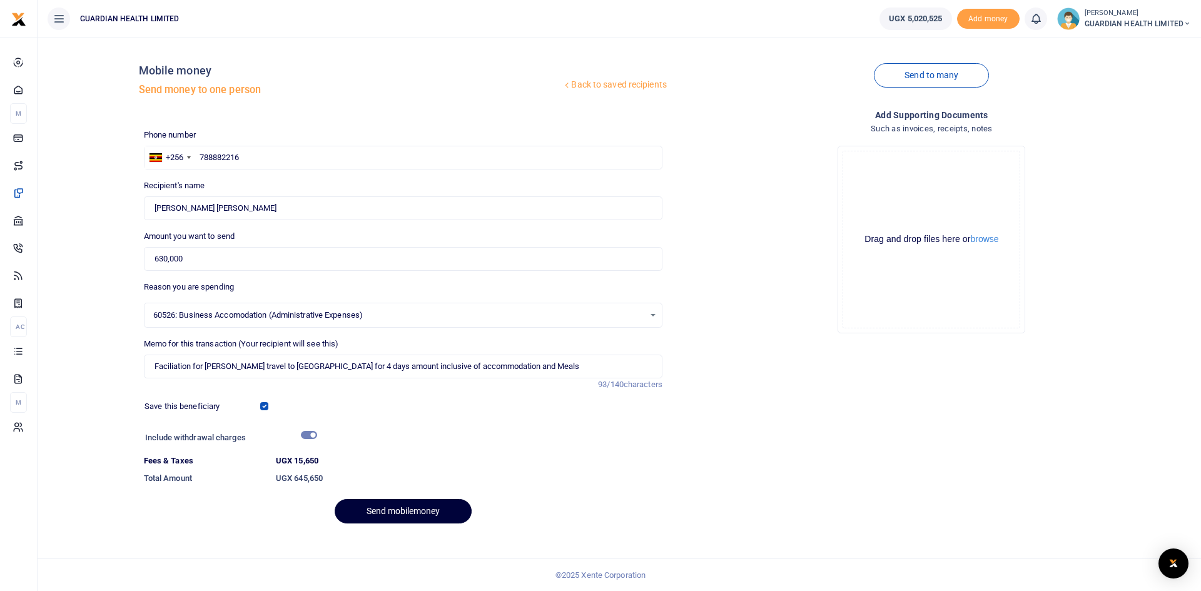
click at [410, 502] on button "Send mobilemoney" at bounding box center [403, 511] width 137 height 24
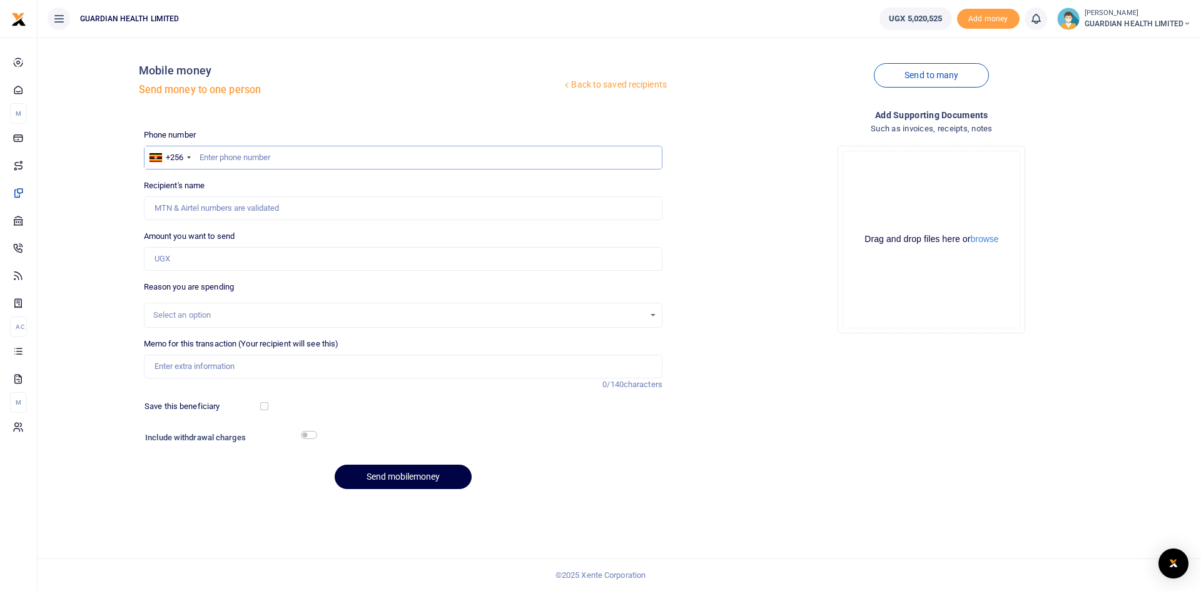
click at [310, 153] on input "text" at bounding box center [403, 158] width 519 height 24
type input "772408947"
type input "Isaac Orute Odong"
type input "772408947"
click at [260, 256] on input "Amount you want to send" at bounding box center [403, 259] width 519 height 24
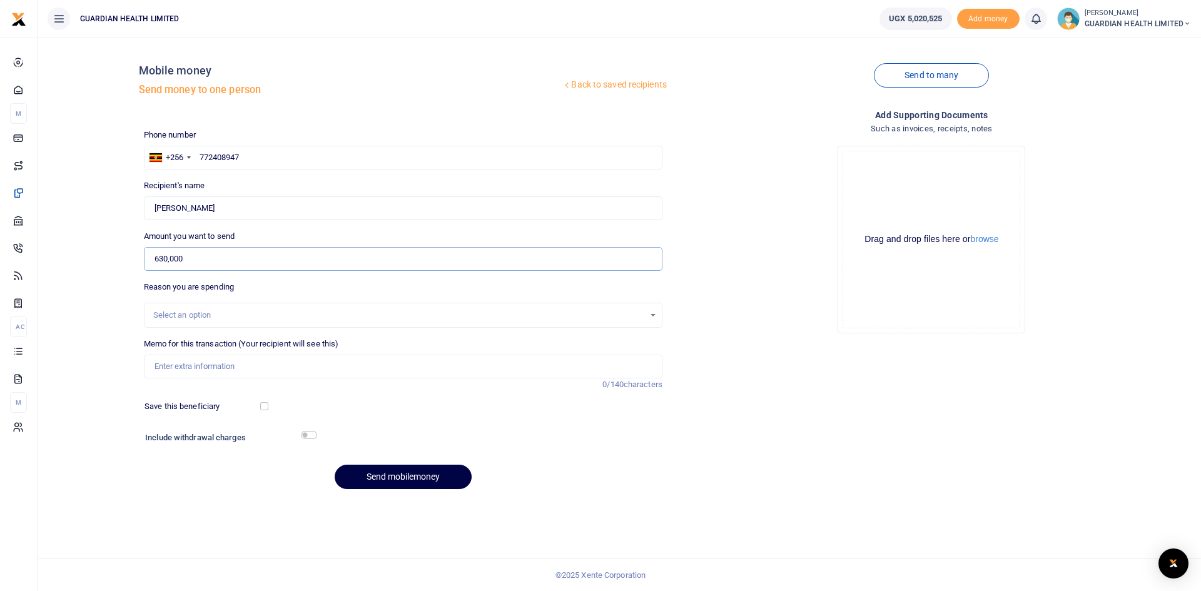
type input "630,000"
click at [197, 313] on div "Select an option" at bounding box center [398, 315] width 491 height 13
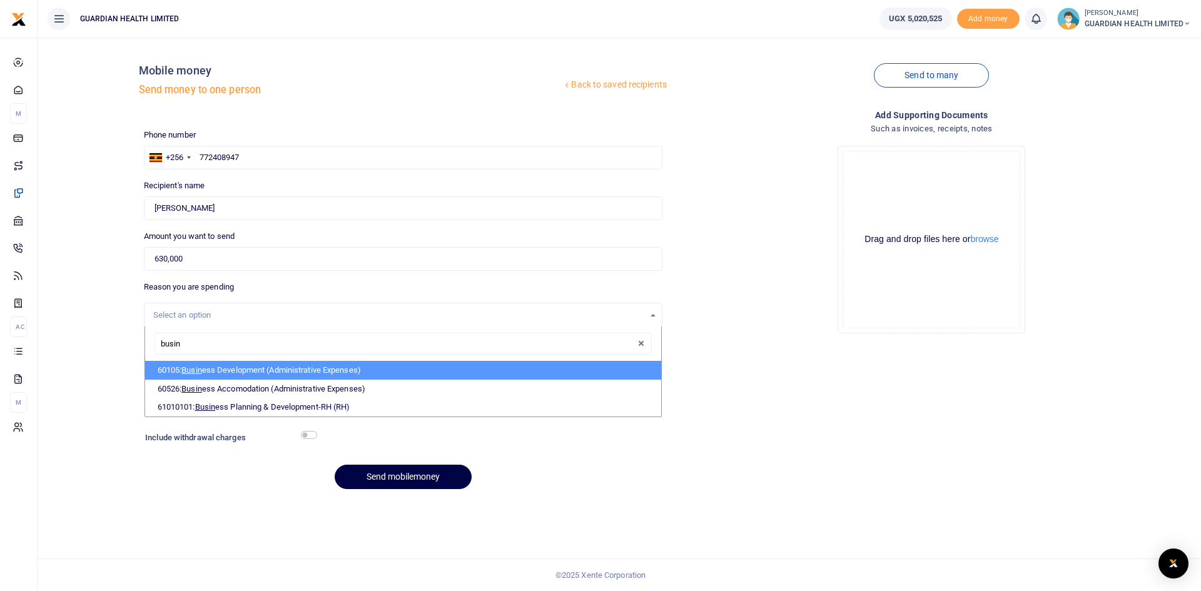
type input "busine"
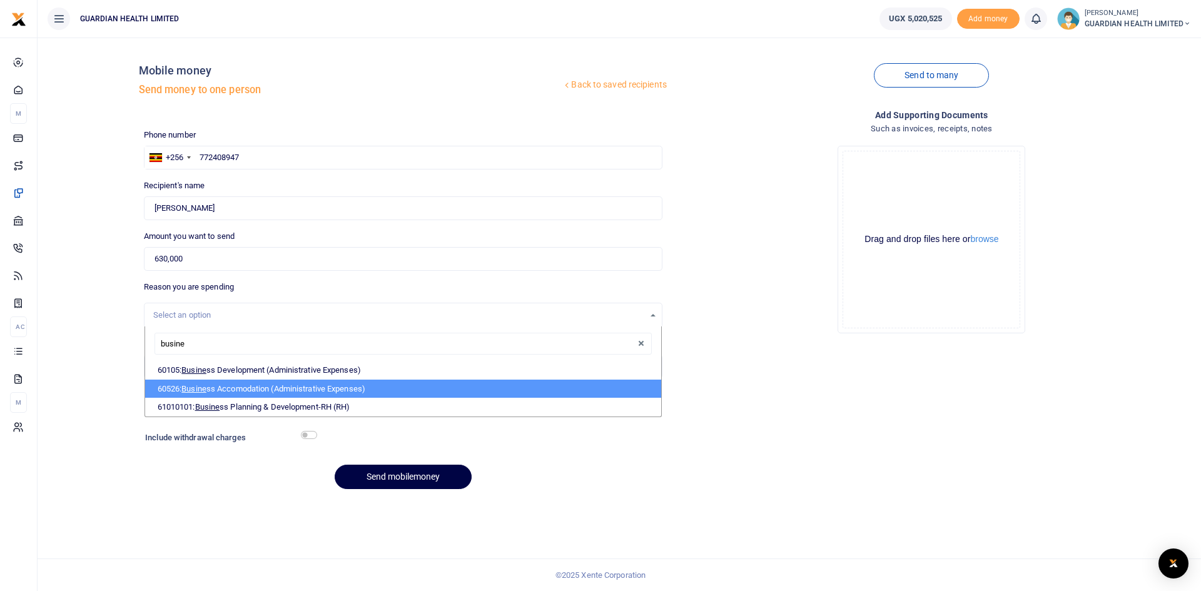
click at [258, 385] on li "60526: Busine ss Accomodation (Administrative Expenses)" at bounding box center [403, 389] width 516 height 19
select select "5435"
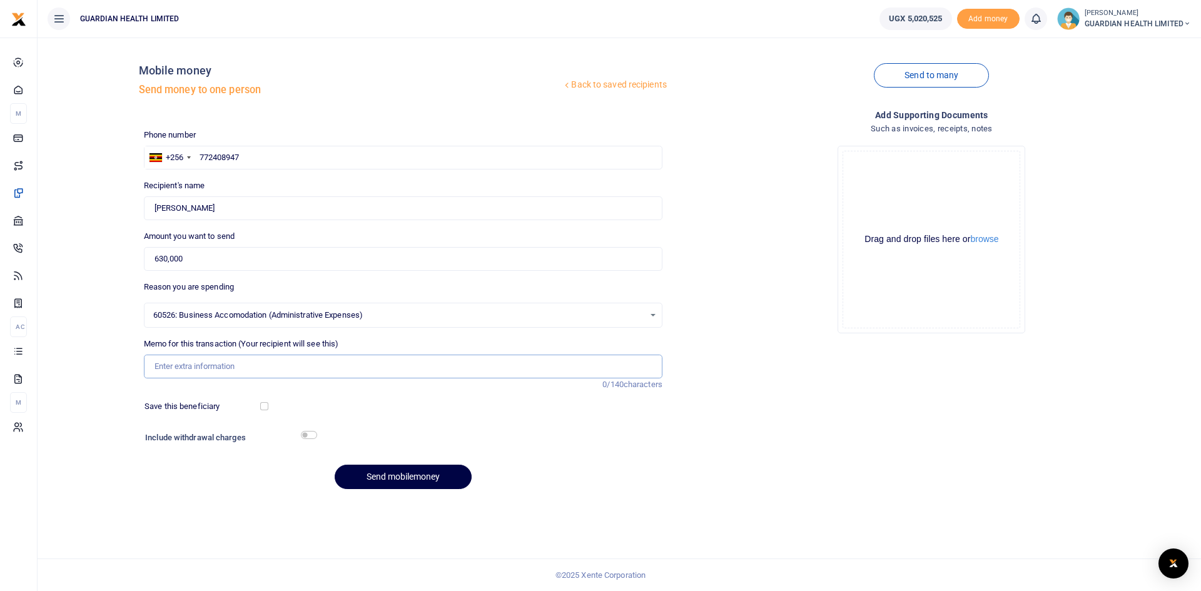
click at [210, 370] on input "Memo for this transaction (Your recipient will see this)" at bounding box center [403, 367] width 519 height 24
click at [230, 365] on input "Faciliation for Lindas travel to Gulu for 4 days amount inclusive of accommodat…" at bounding box center [403, 367] width 519 height 24
type input "Faciliation for Isaacs travel to Gulu for 4 days amount inclusive of accommodat…"
drag, startPoint x: 262, startPoint y: 404, endPoint x: 293, endPoint y: 435, distance: 43.8
click at [263, 406] on input "checkbox" at bounding box center [264, 406] width 8 height 8
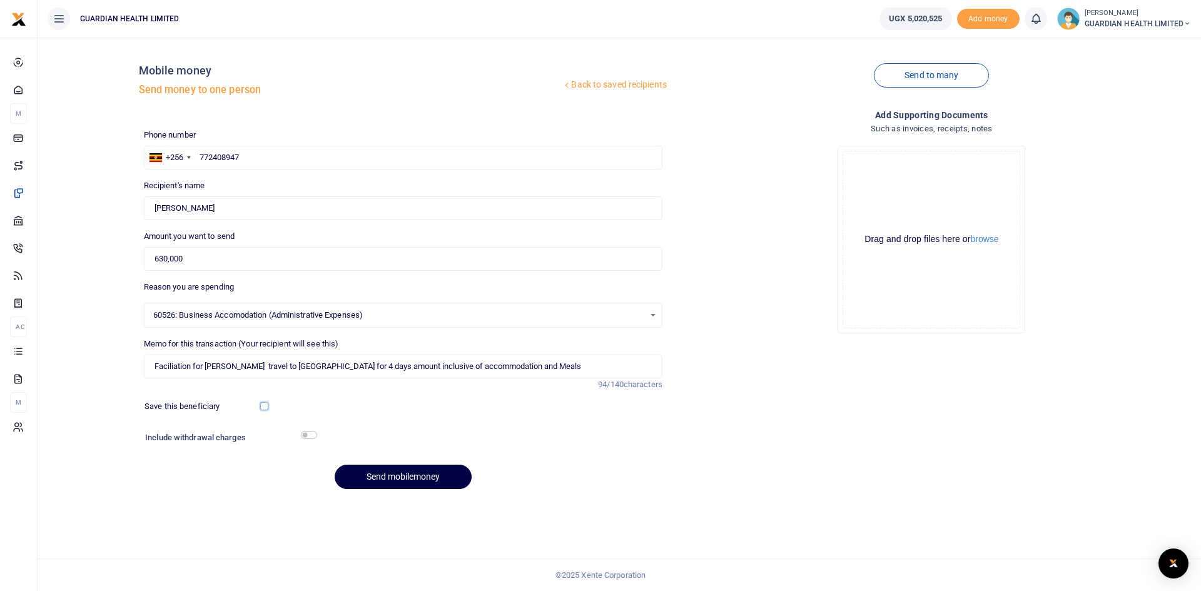
checkbox input "true"
click at [305, 436] on input "checkbox" at bounding box center [309, 435] width 16 height 8
checkbox input "true"
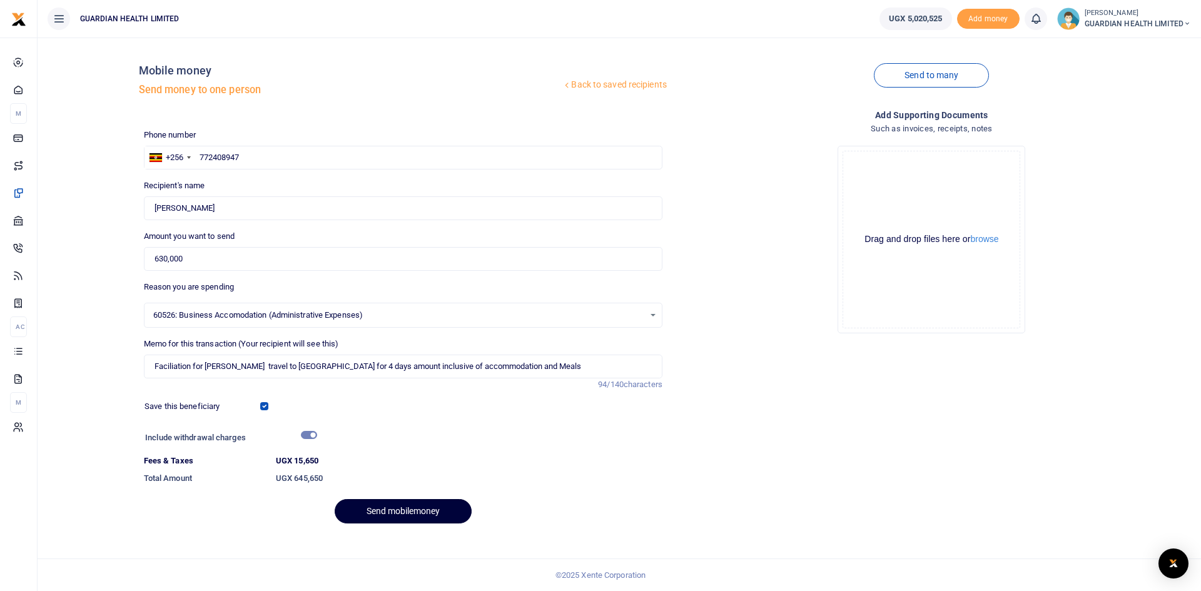
click at [383, 509] on button "Send mobilemoney" at bounding box center [403, 511] width 137 height 24
